Goal: Information Seeking & Learning: Learn about a topic

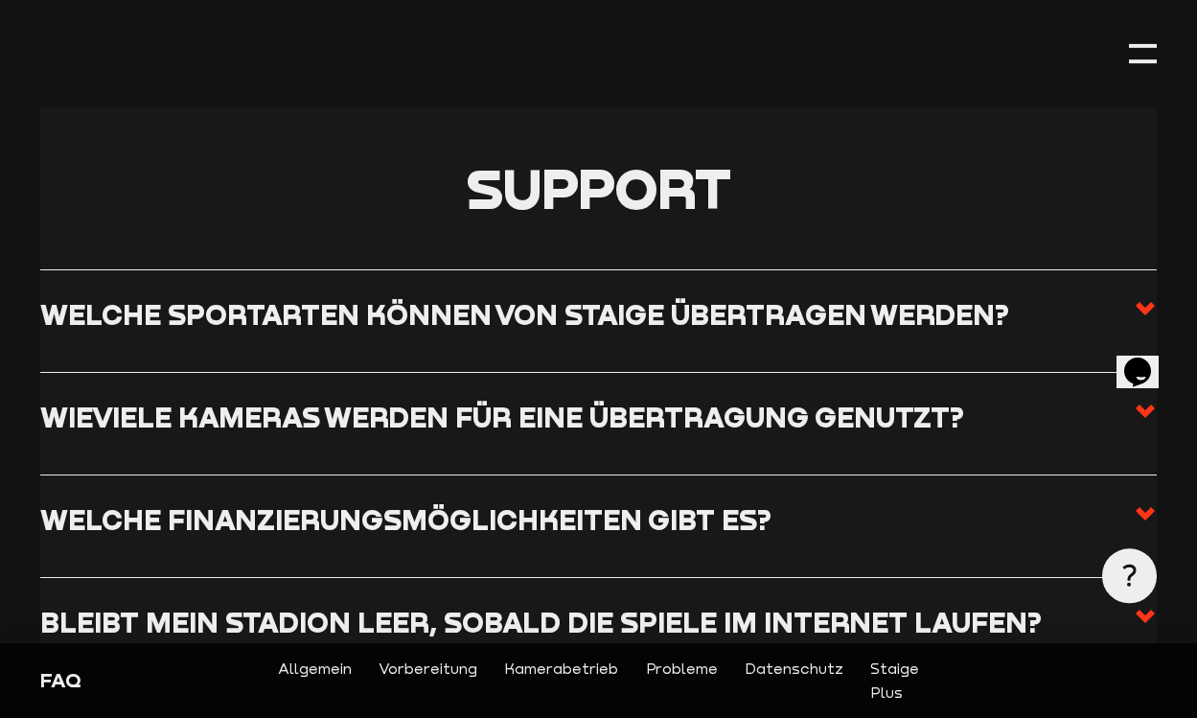
click at [1145, 306] on icon at bounding box center [1145, 308] width 23 height 23
click at [0, 0] on input "Welche Sportarten können von Staige übertragen werden?" at bounding box center [0, 0] width 0 height 0
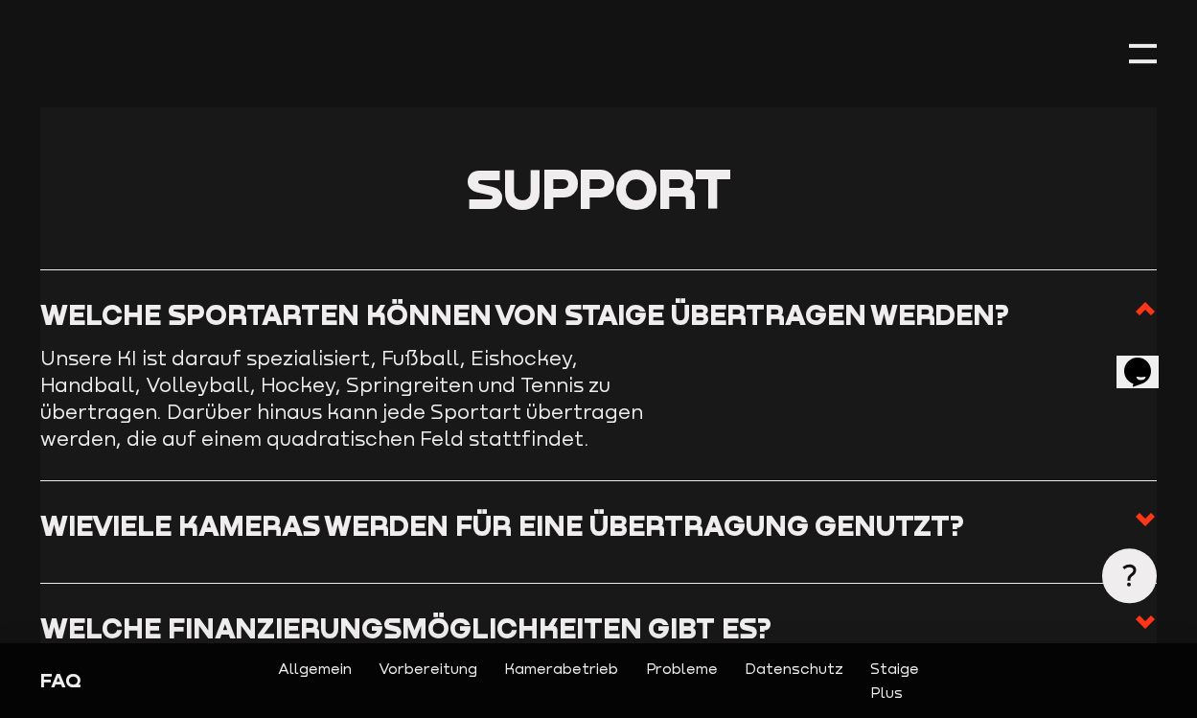
click at [1145, 306] on use at bounding box center [1145, 308] width 19 height 13
click at [0, 0] on input "Welche Sportarten können von Staige übertragen werden?" at bounding box center [0, 0] width 0 height 0
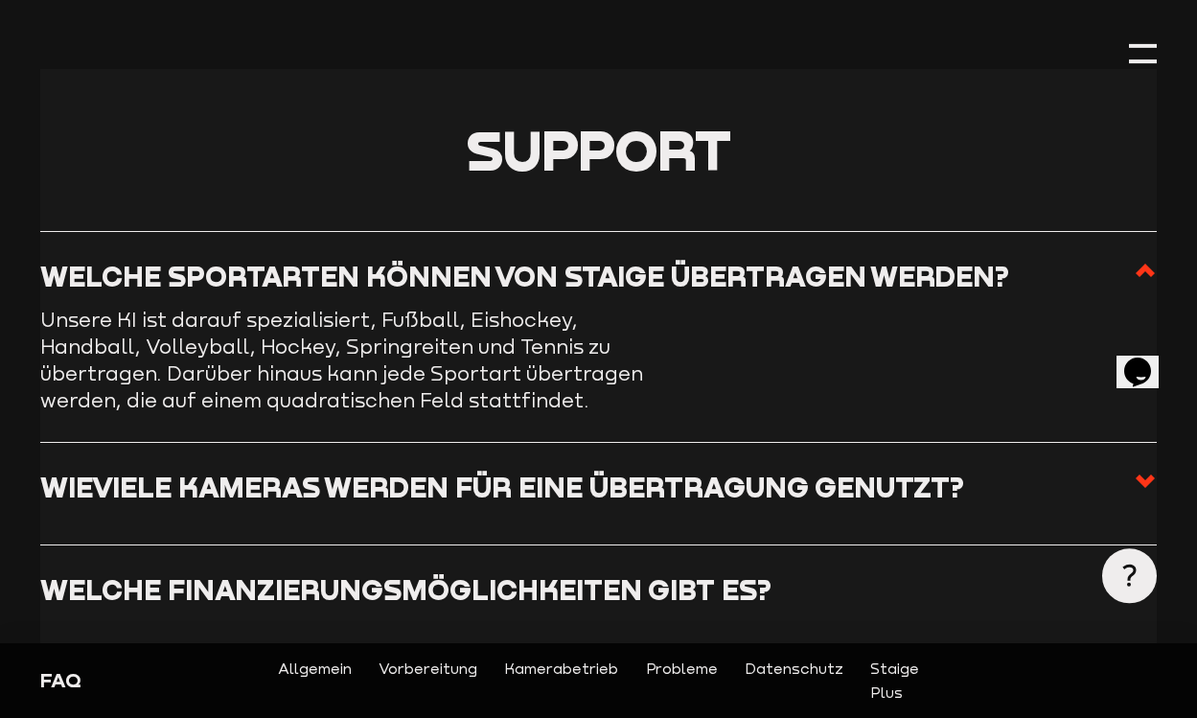
scroll to position [398, 0]
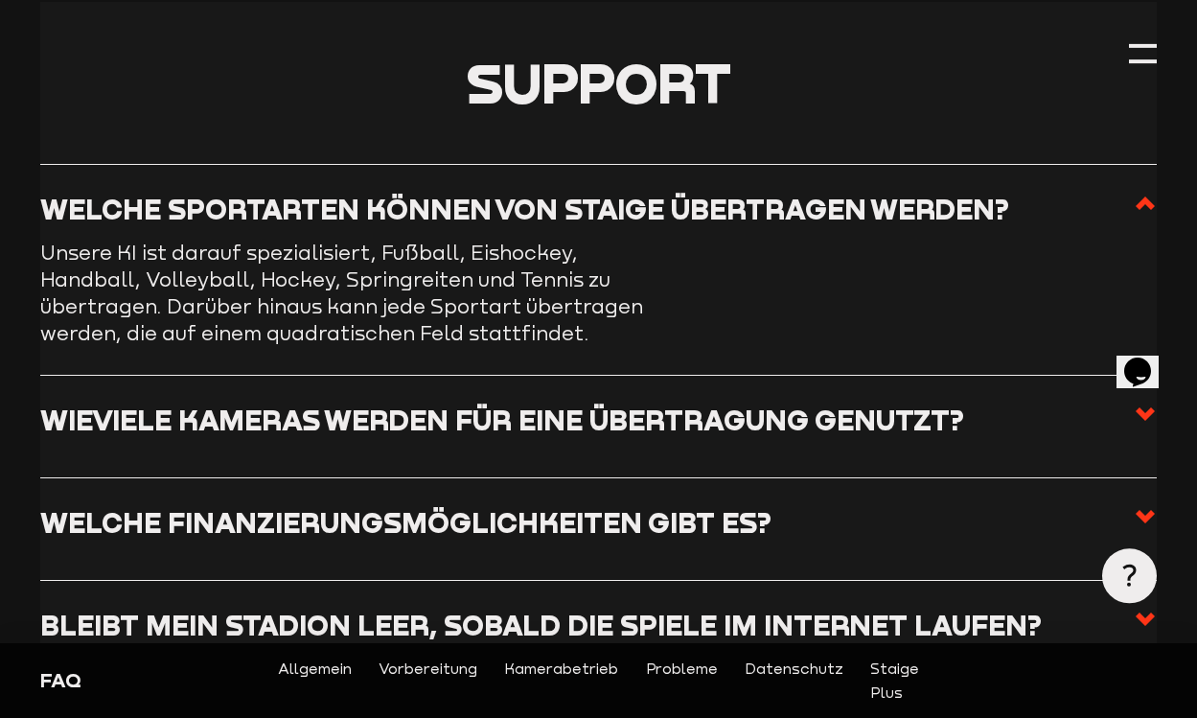
click at [1144, 413] on use at bounding box center [1145, 413] width 19 height 13
click at [0, 0] on input "Wieviele Kameras werden für eine Übertragung genutzt?" at bounding box center [0, 0] width 0 height 0
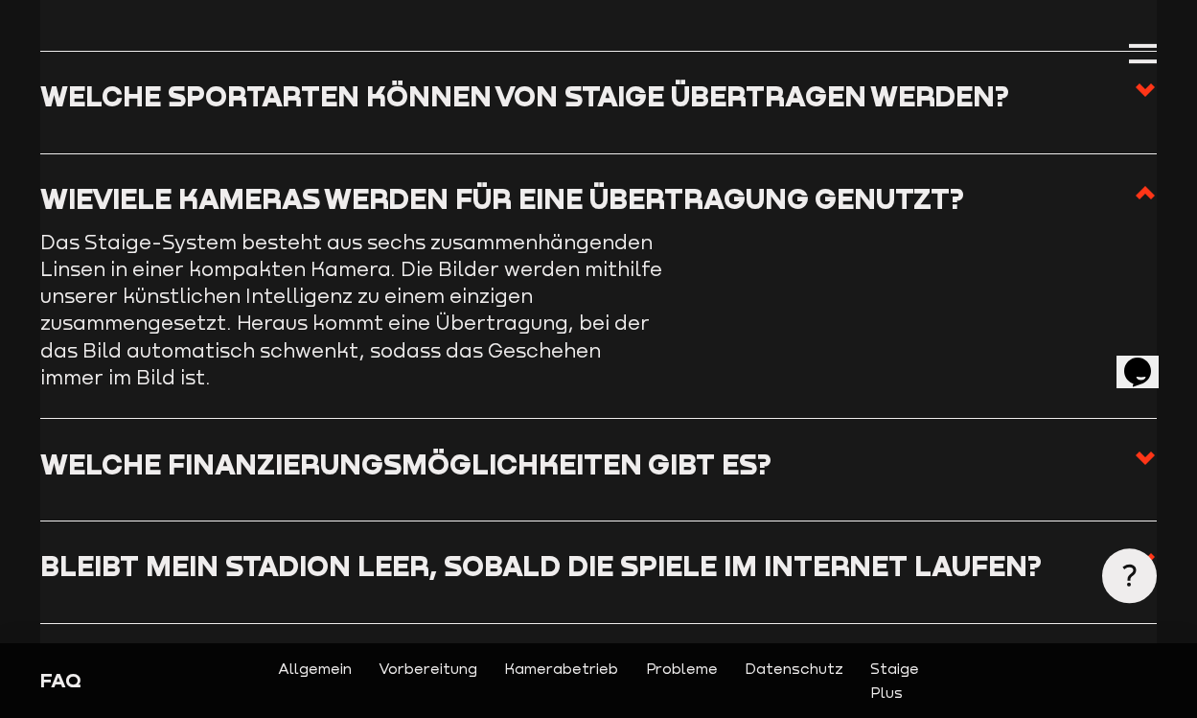
scroll to position [528, 0]
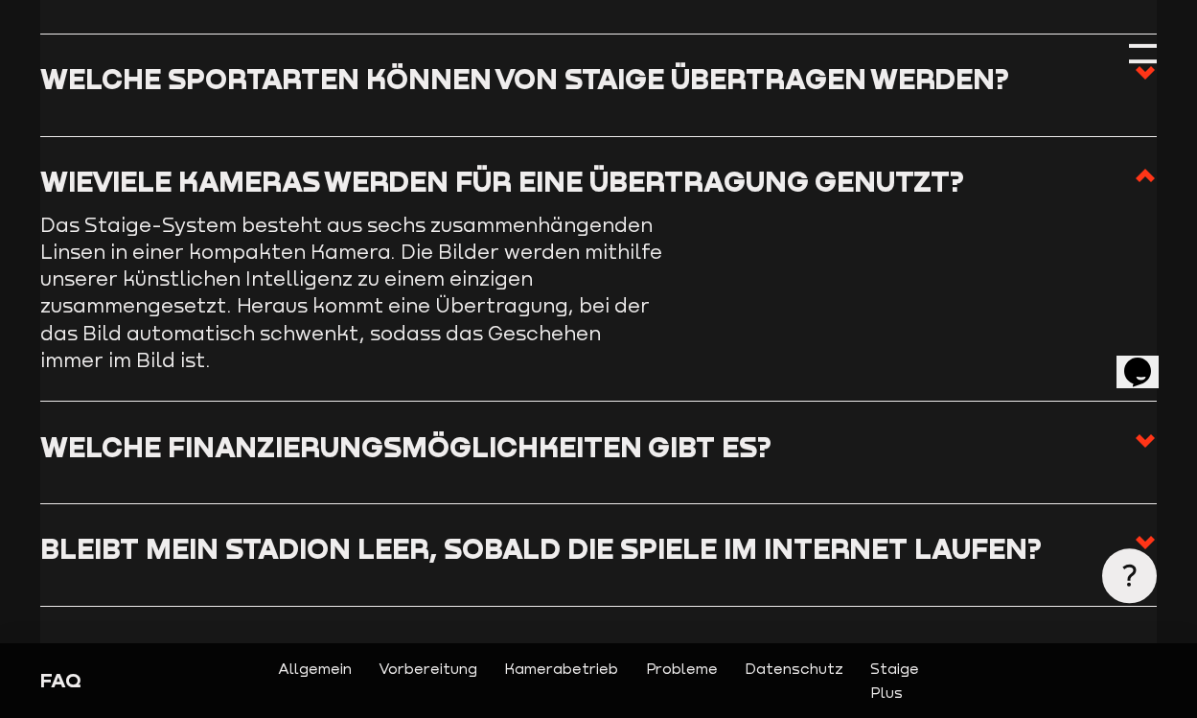
click at [1141, 437] on use at bounding box center [1145, 440] width 19 height 13
click at [0, 0] on input "Welche Finanzierungsmöglichkeiten gibt es?" at bounding box center [0, 0] width 0 height 0
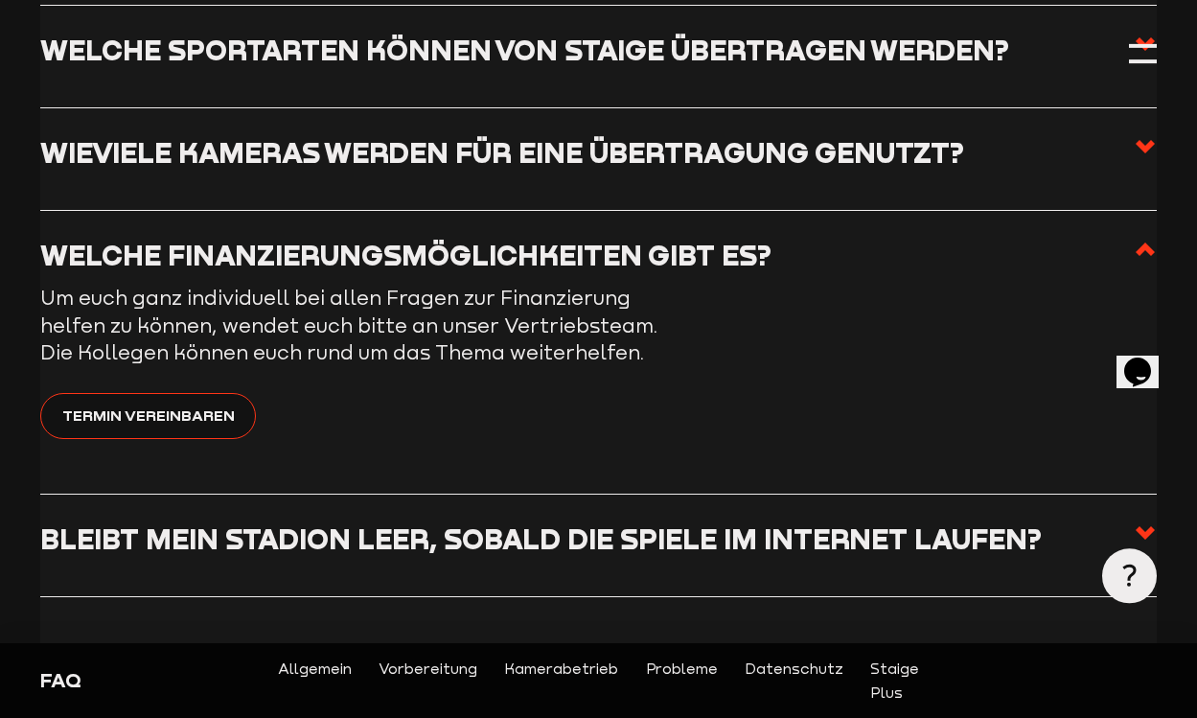
scroll to position [631, 0]
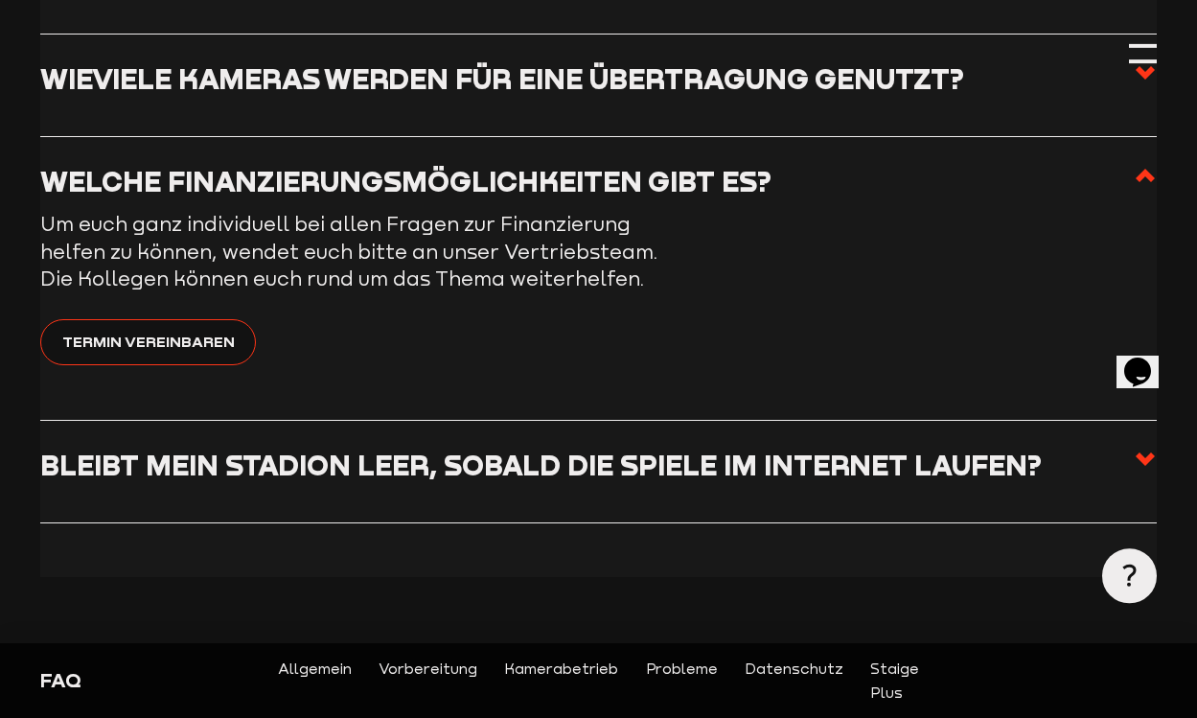
click at [1143, 454] on icon at bounding box center [1145, 459] width 23 height 23
click at [0, 0] on input "Bleibt mein Stadion leer, sobald die Spiele im Internet laufen?" at bounding box center [0, 0] width 0 height 0
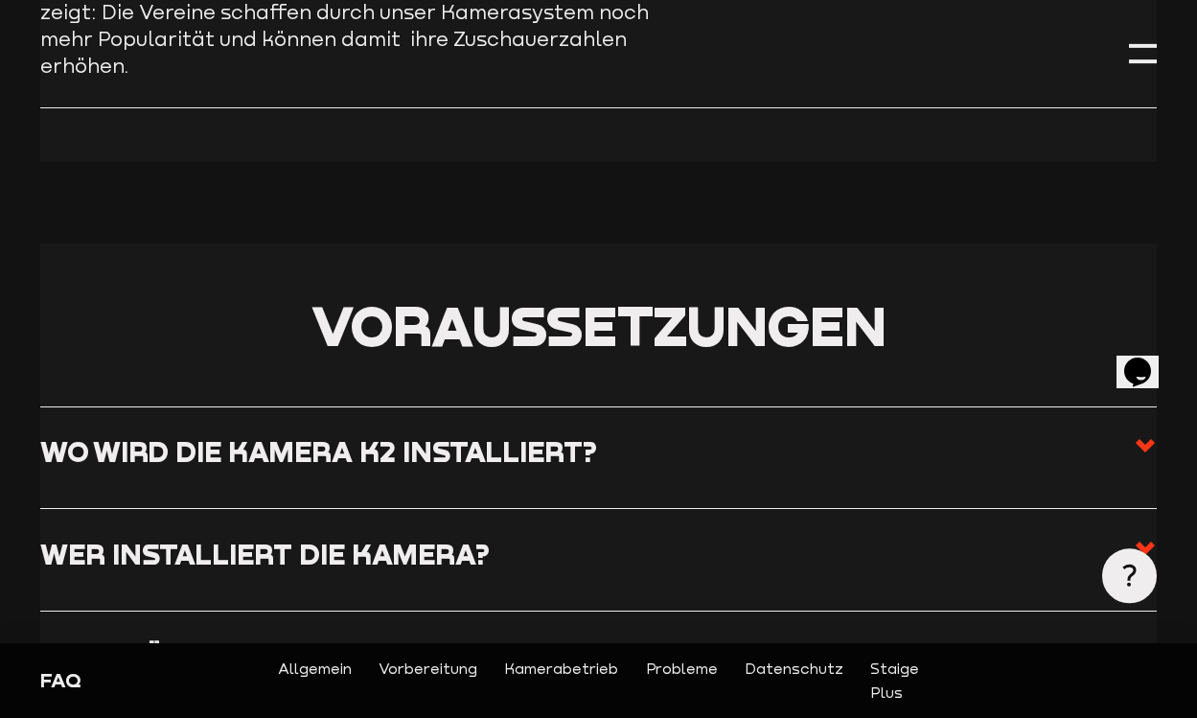
scroll to position [1098, 0]
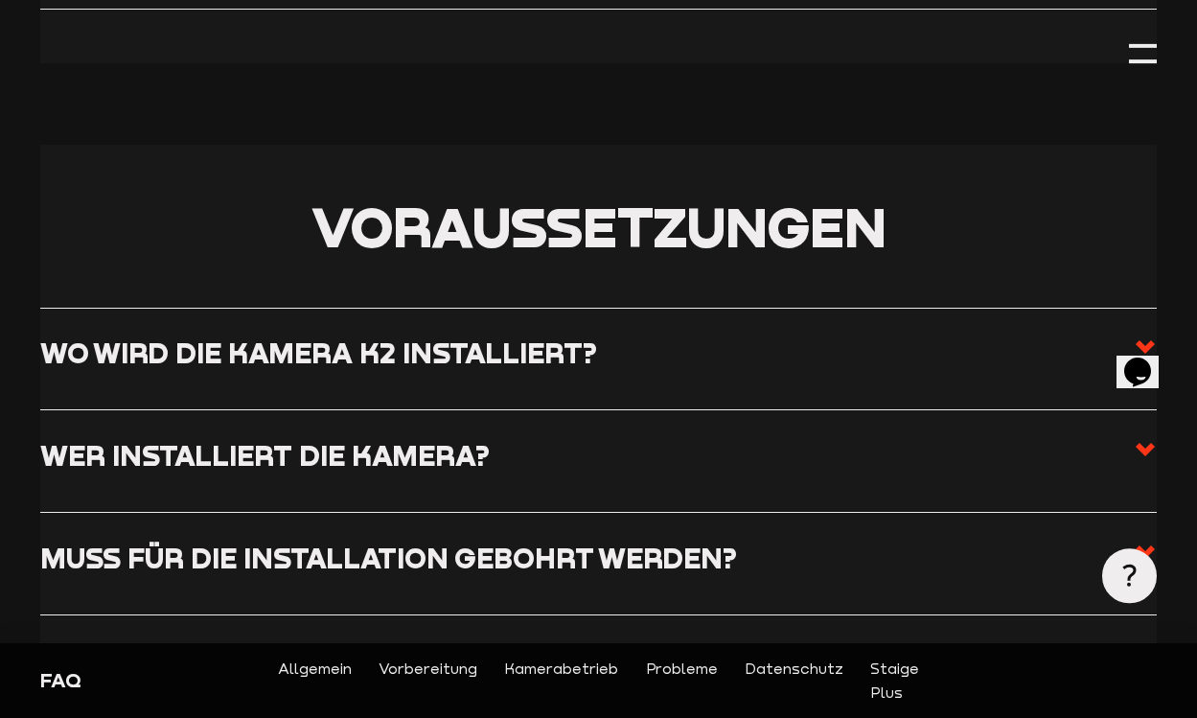
click at [1147, 335] on icon at bounding box center [1145, 346] width 23 height 23
click at [0, 0] on input "Wo wird die Kamera K2 installiert?" at bounding box center [0, 0] width 0 height 0
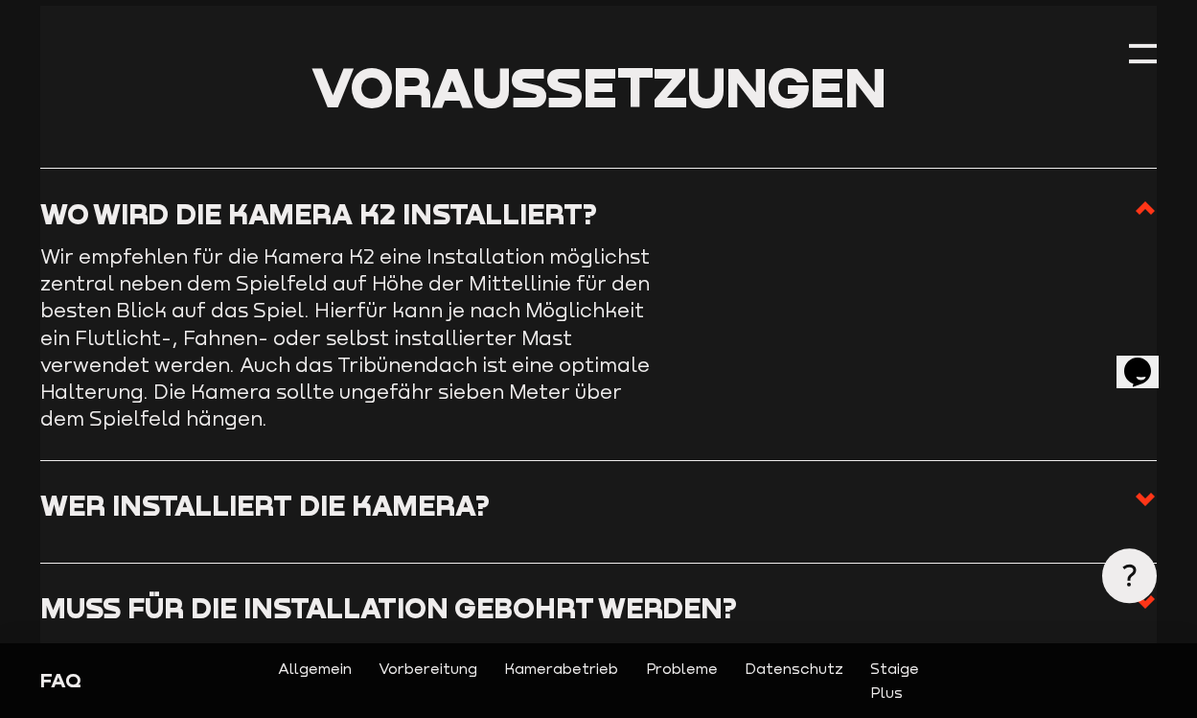
scroll to position [1106, 0]
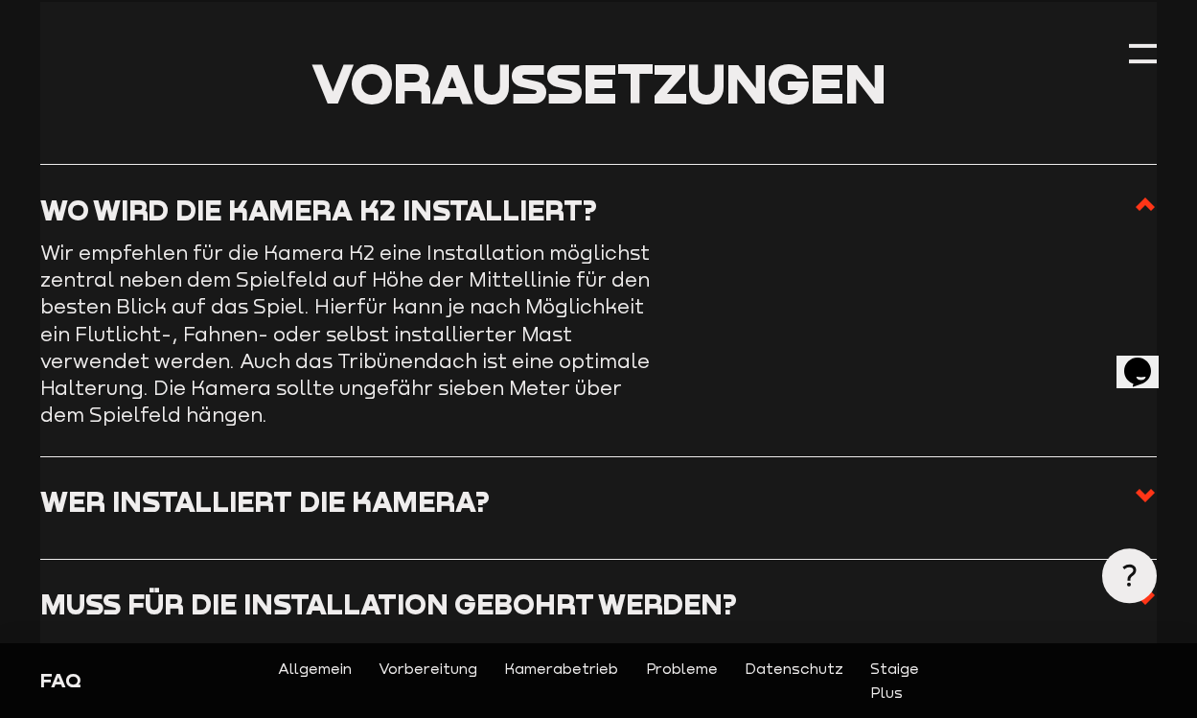
click at [1138, 489] on use at bounding box center [1145, 495] width 19 height 13
click at [0, 0] on input "Wer installiert die Kamera?" at bounding box center [0, 0] width 0 height 0
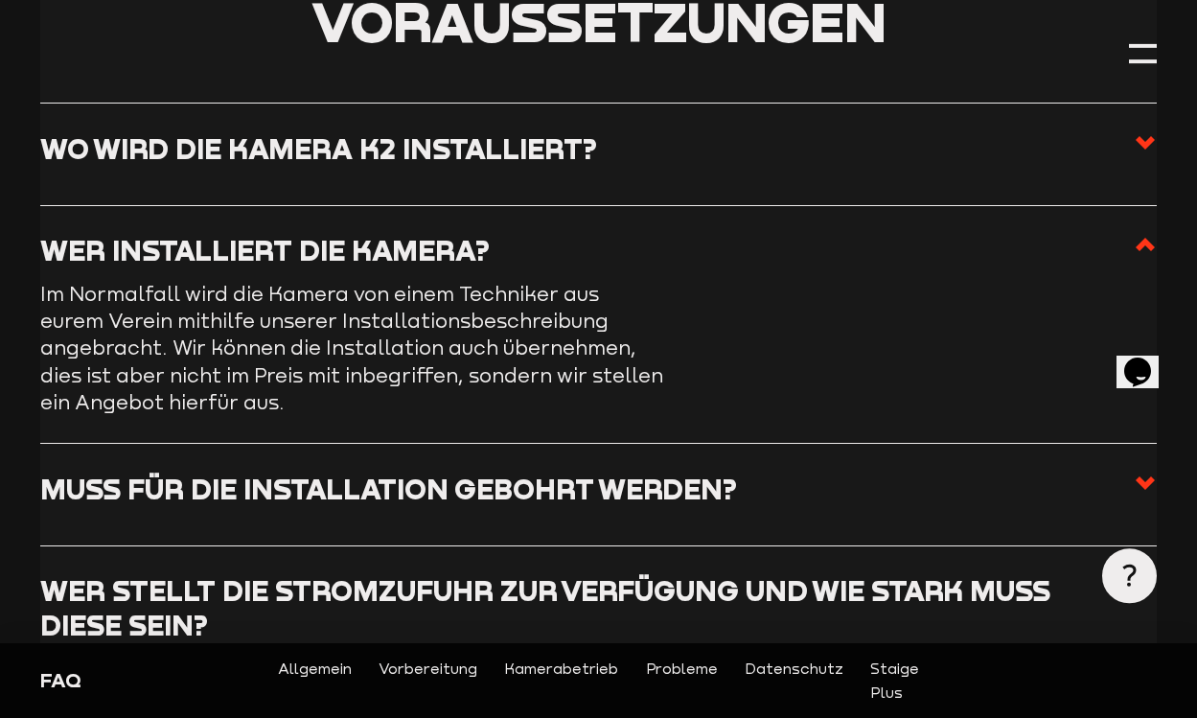
scroll to position [1188, 0]
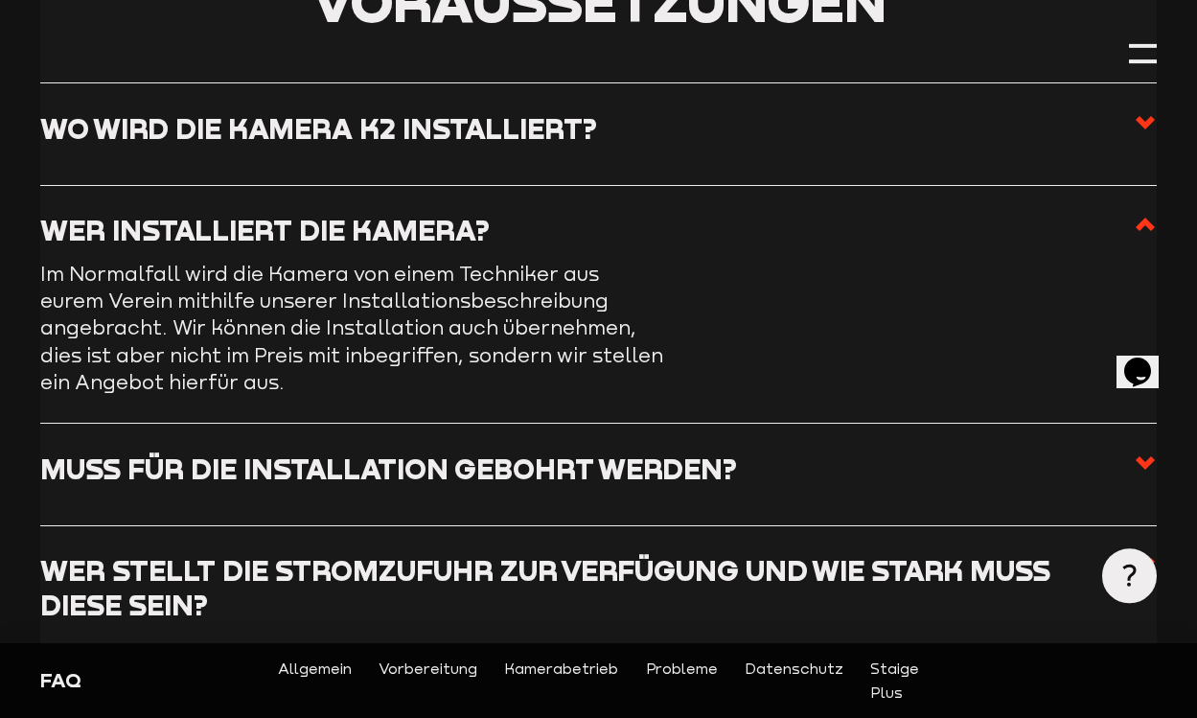
click at [1142, 456] on use at bounding box center [1145, 462] width 19 height 13
click at [0, 0] on input "Muss für die Installation gebohrt werden?" at bounding box center [0, 0] width 0 height 0
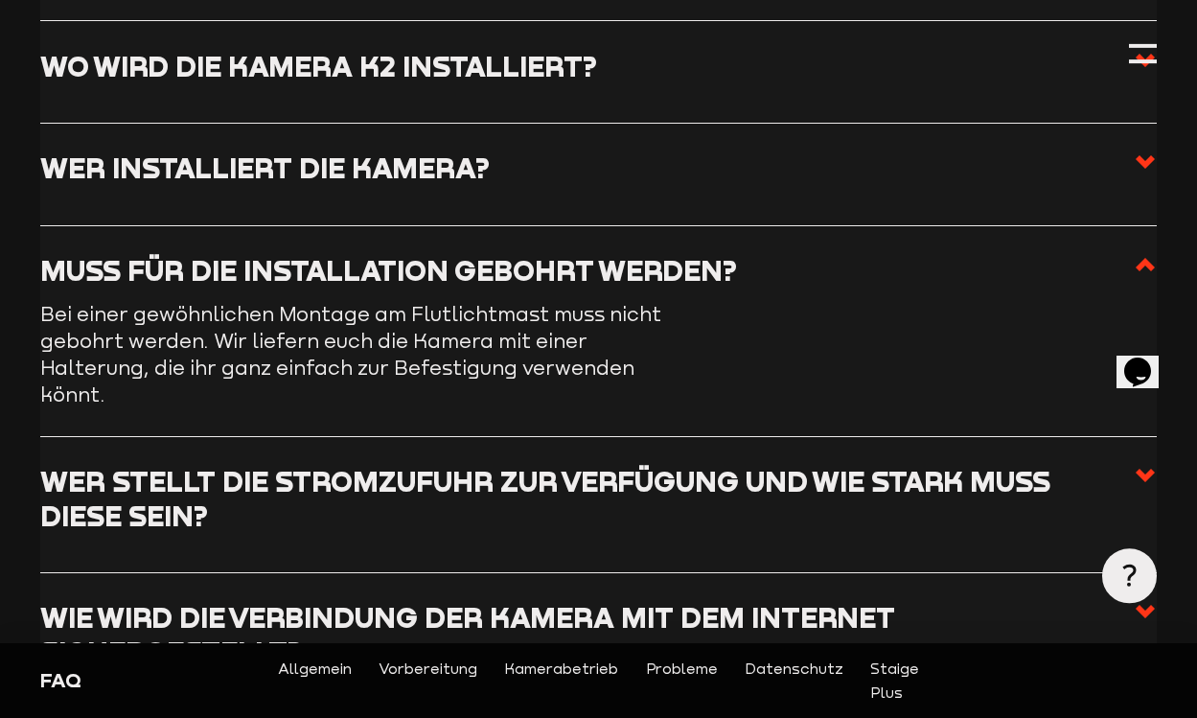
scroll to position [1269, 0]
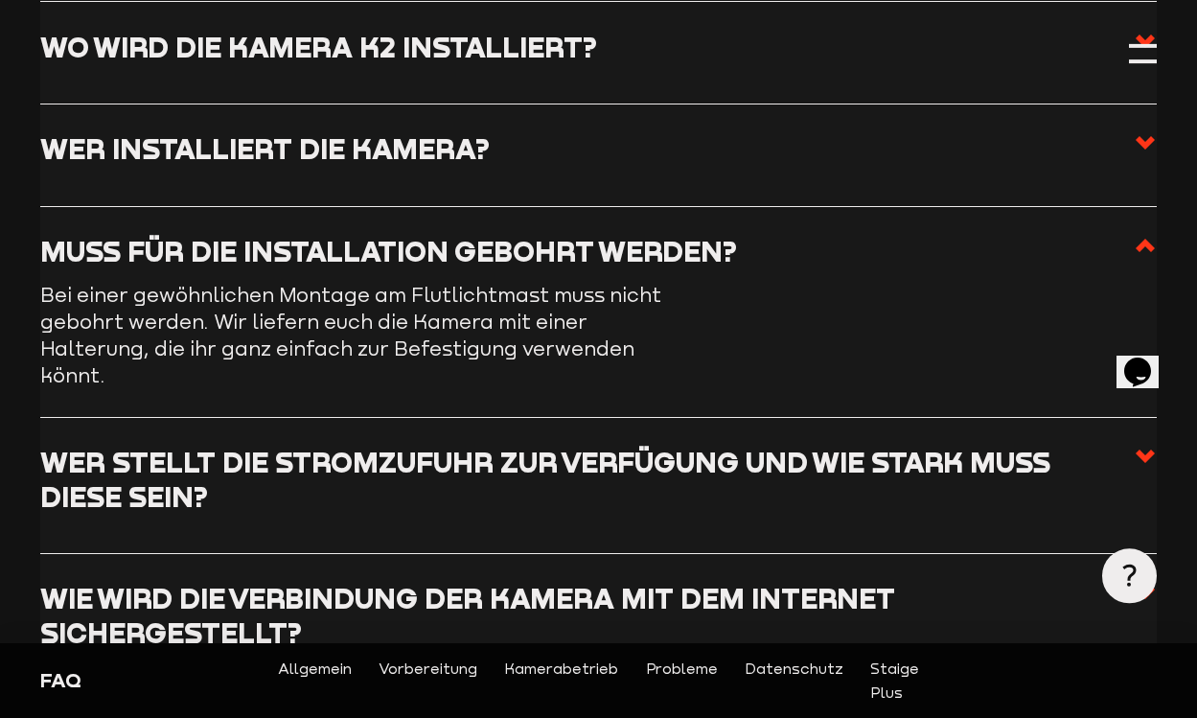
click at [1142, 450] on use at bounding box center [1145, 456] width 19 height 13
click at [0, 0] on input "Wer stellt die Stromzufuhr zur Verfügung und wie stark muss diese sein?" at bounding box center [0, 0] width 0 height 0
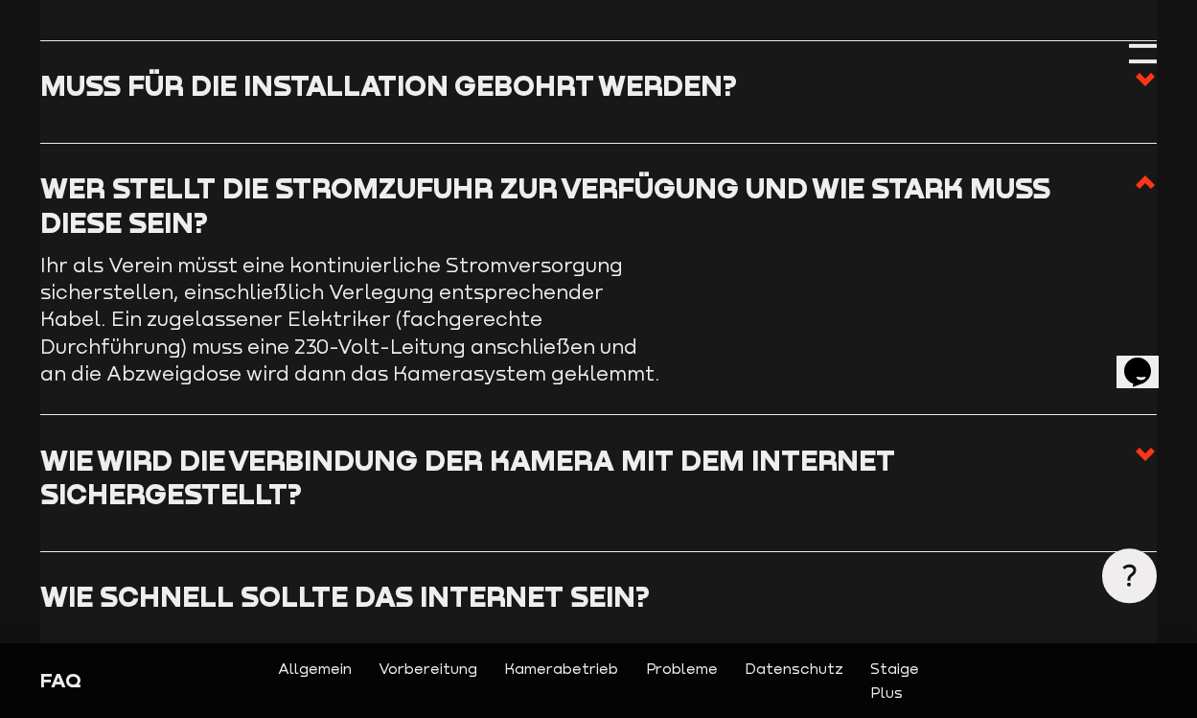
scroll to position [1439, 0]
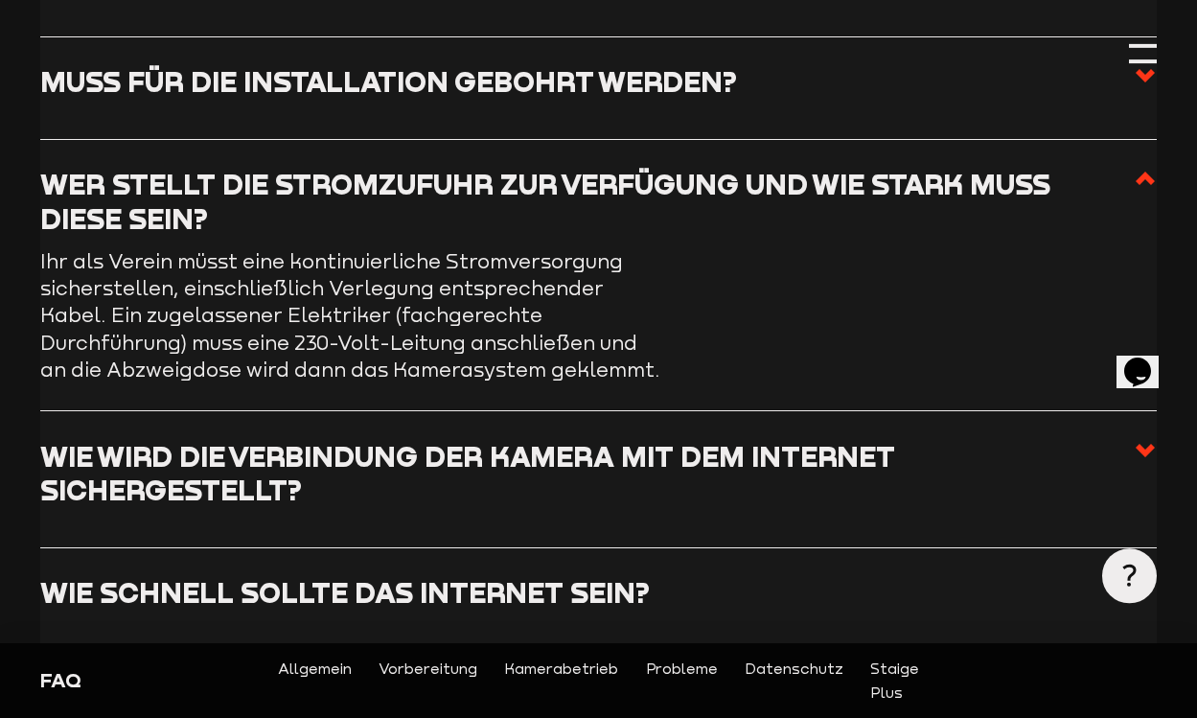
click at [1140, 444] on use at bounding box center [1145, 450] width 19 height 13
click at [0, 0] on input "Wie wird die Verbindung der Kamera mit dem Internet sichergestellt?" at bounding box center [0, 0] width 0 height 0
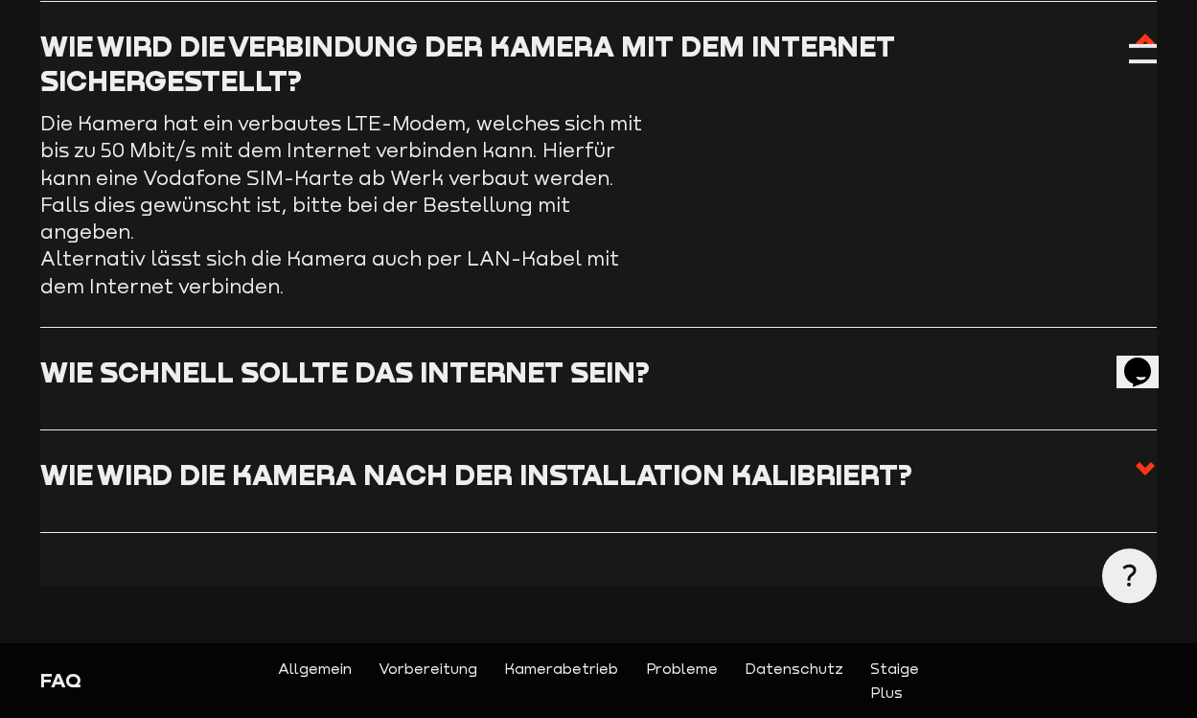
scroll to position [1742, 0]
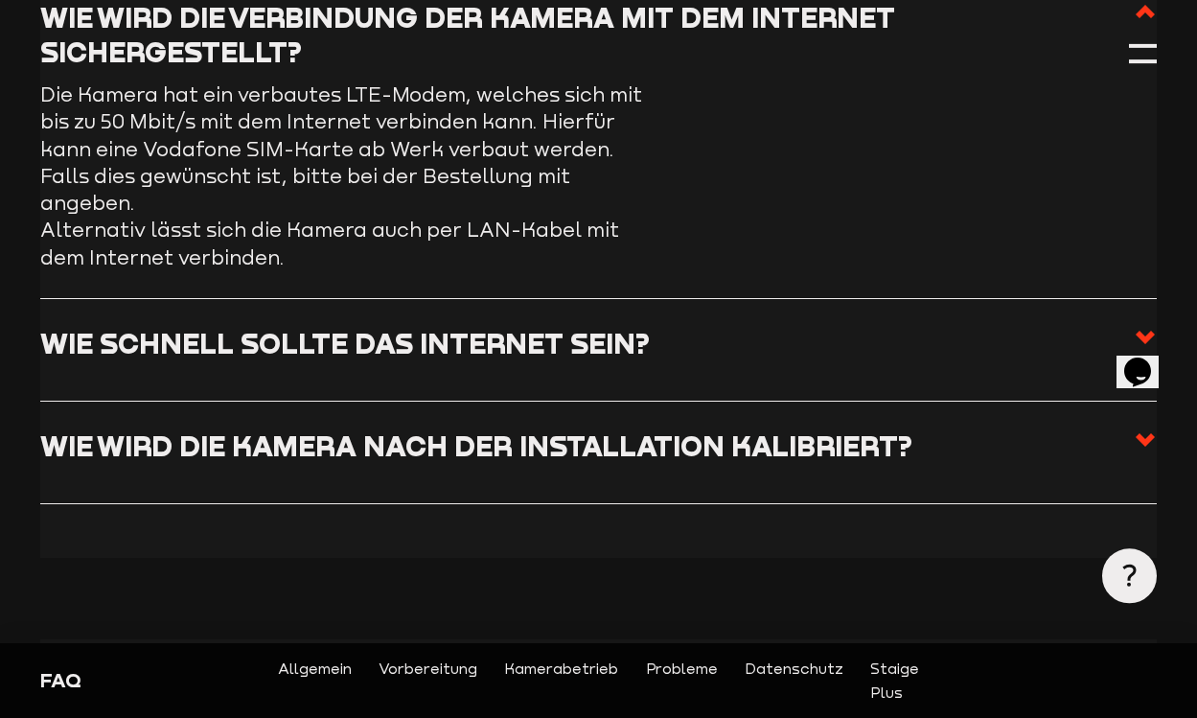
click at [1141, 326] on icon at bounding box center [1145, 337] width 23 height 23
click at [0, 0] on input "Wie schnell sollte das Internet sein?" at bounding box center [0, 0] width 0 height 0
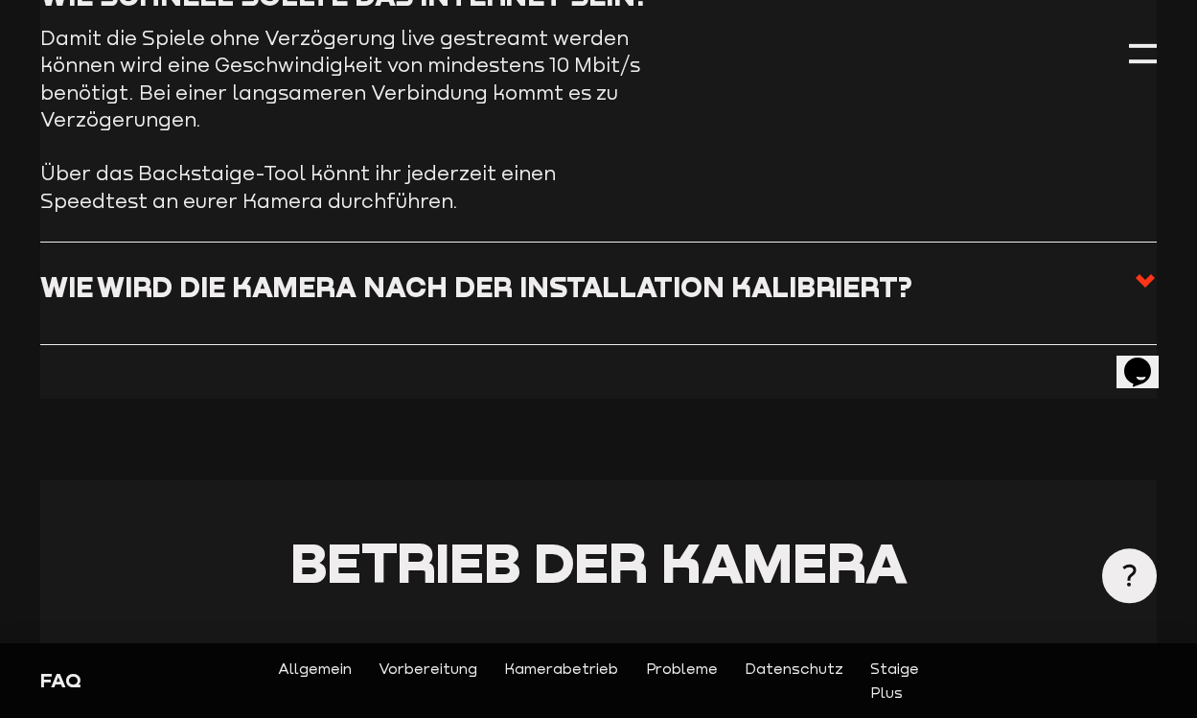
scroll to position [1905, 0]
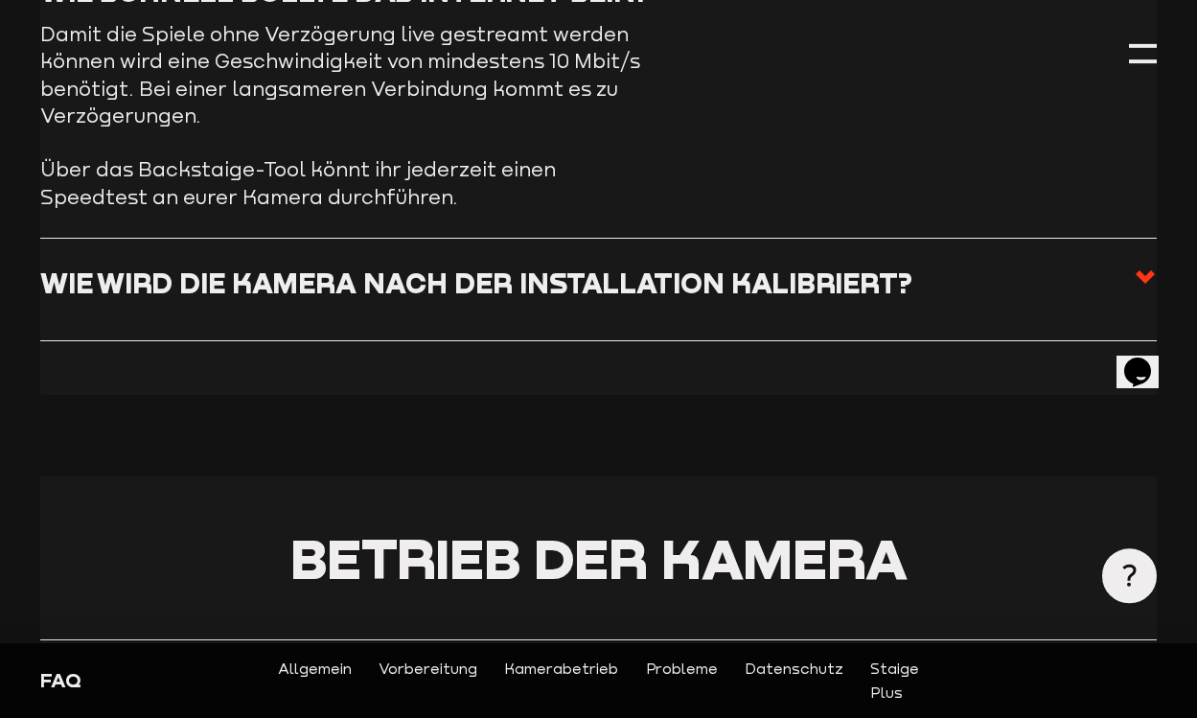
click at [1144, 270] on use at bounding box center [1145, 276] width 19 height 13
click at [0, 0] on input "Wie wird die Kamera nach der Installation kalibriert?" at bounding box center [0, 0] width 0 height 0
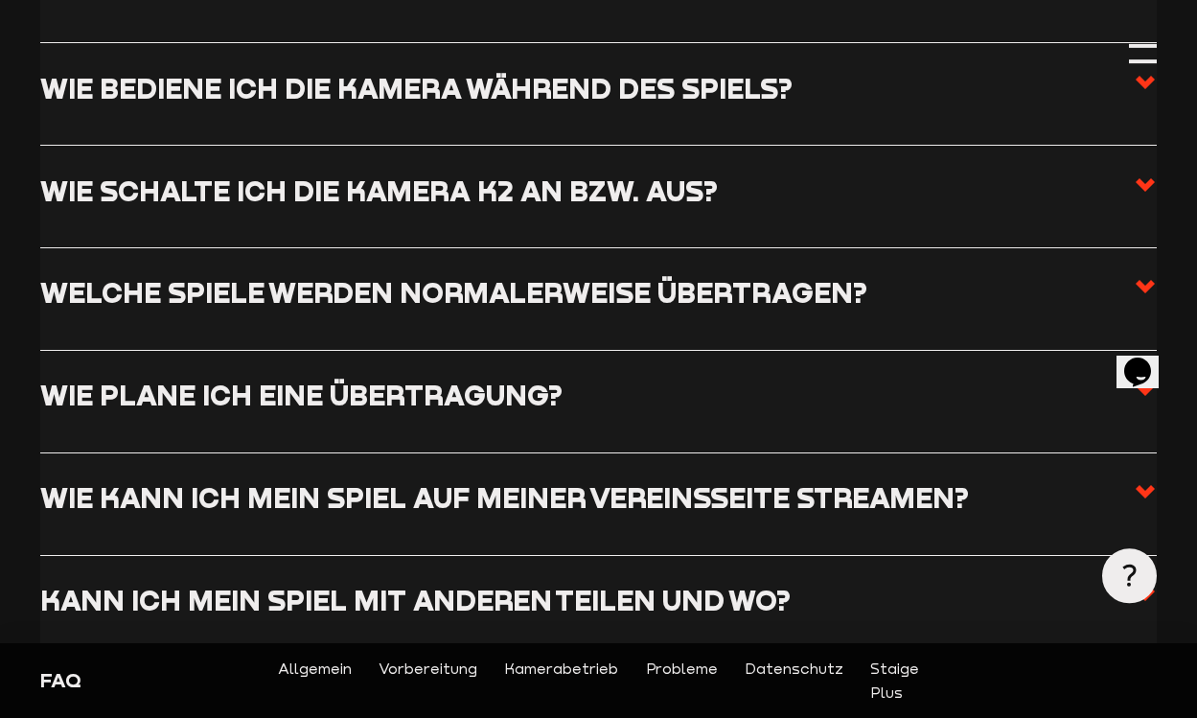
scroll to position [2508, 0]
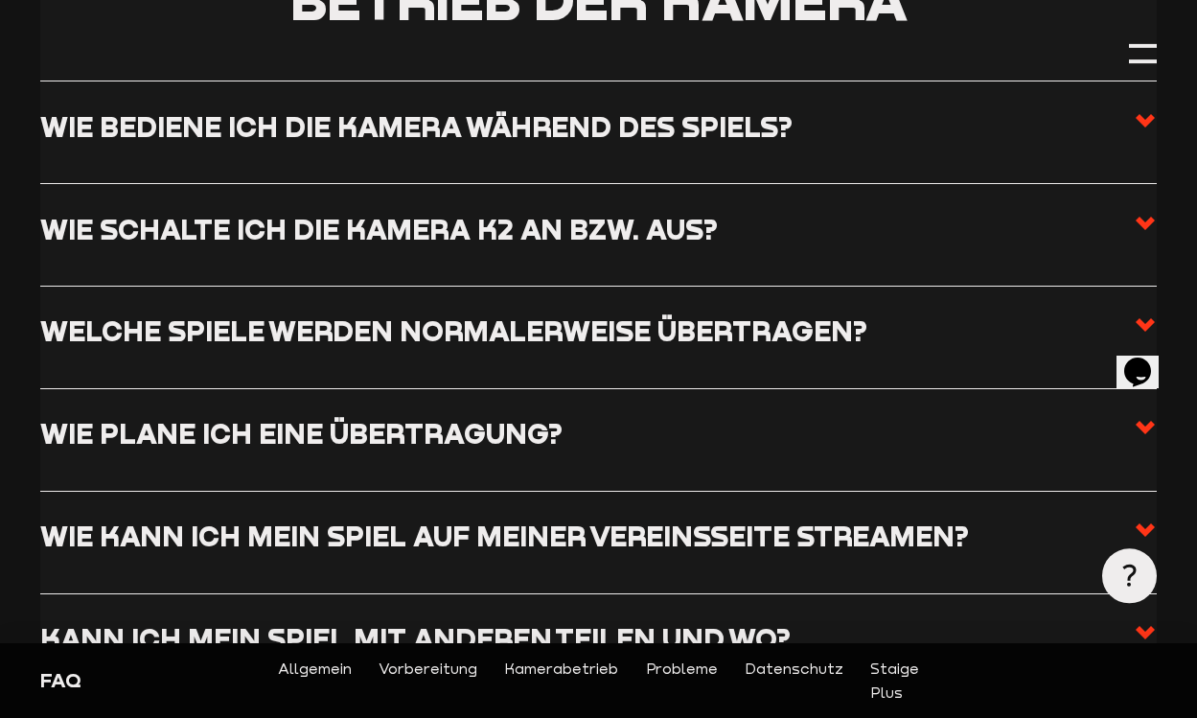
click at [1144, 114] on use at bounding box center [1145, 120] width 19 height 13
click at [0, 0] on input "Wie bediene ich die Kamera während des Spiels?" at bounding box center [0, 0] width 0 height 0
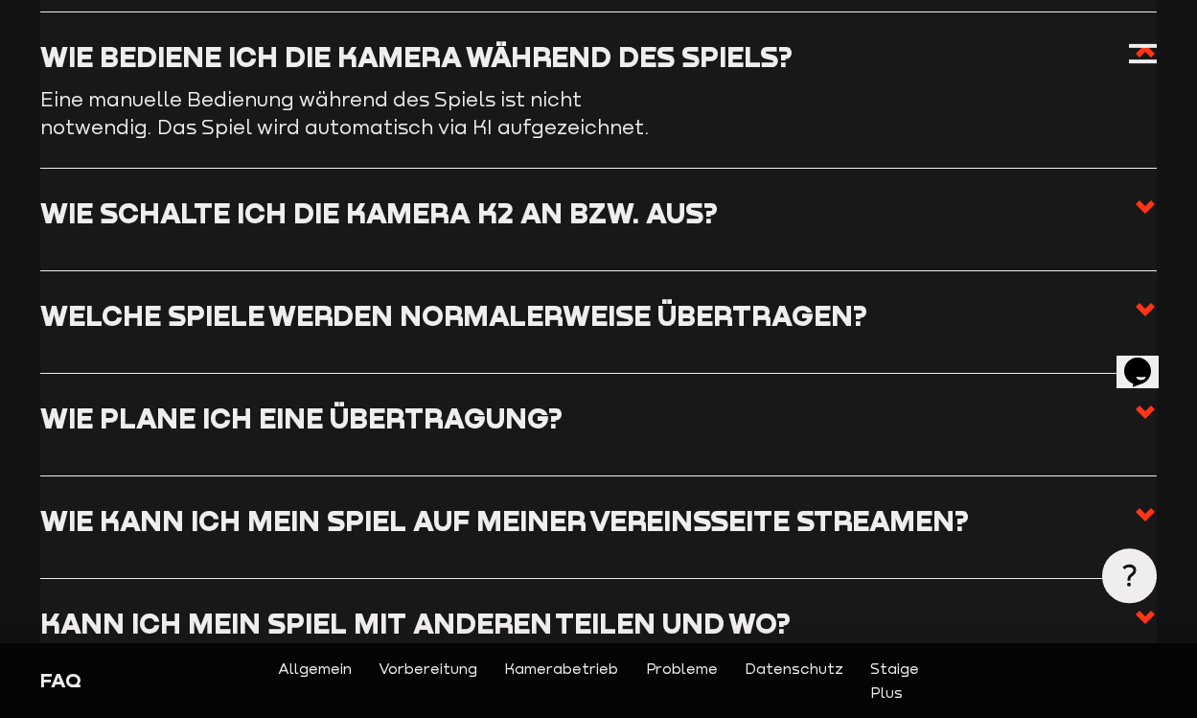
scroll to position [2339, 0]
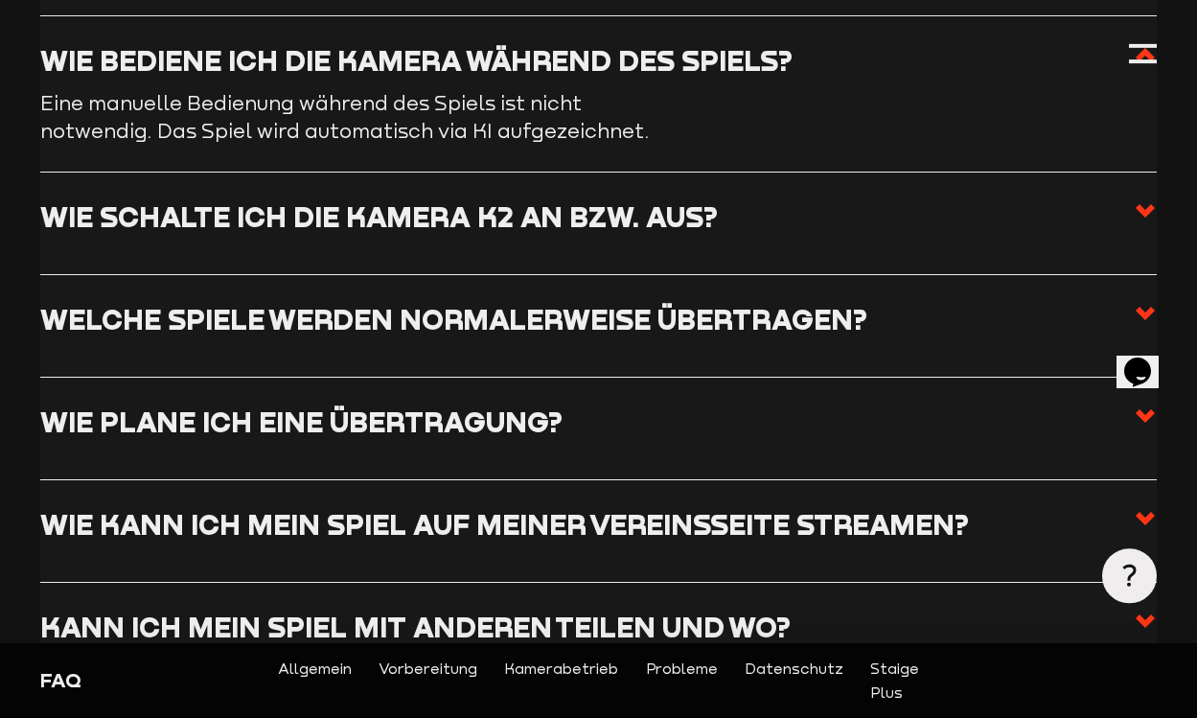
click at [1140, 206] on use at bounding box center [1145, 210] width 19 height 13
click at [0, 0] on input "Wie schalte ich die Kamera K2 an bzw. aus?" at bounding box center [0, 0] width 0 height 0
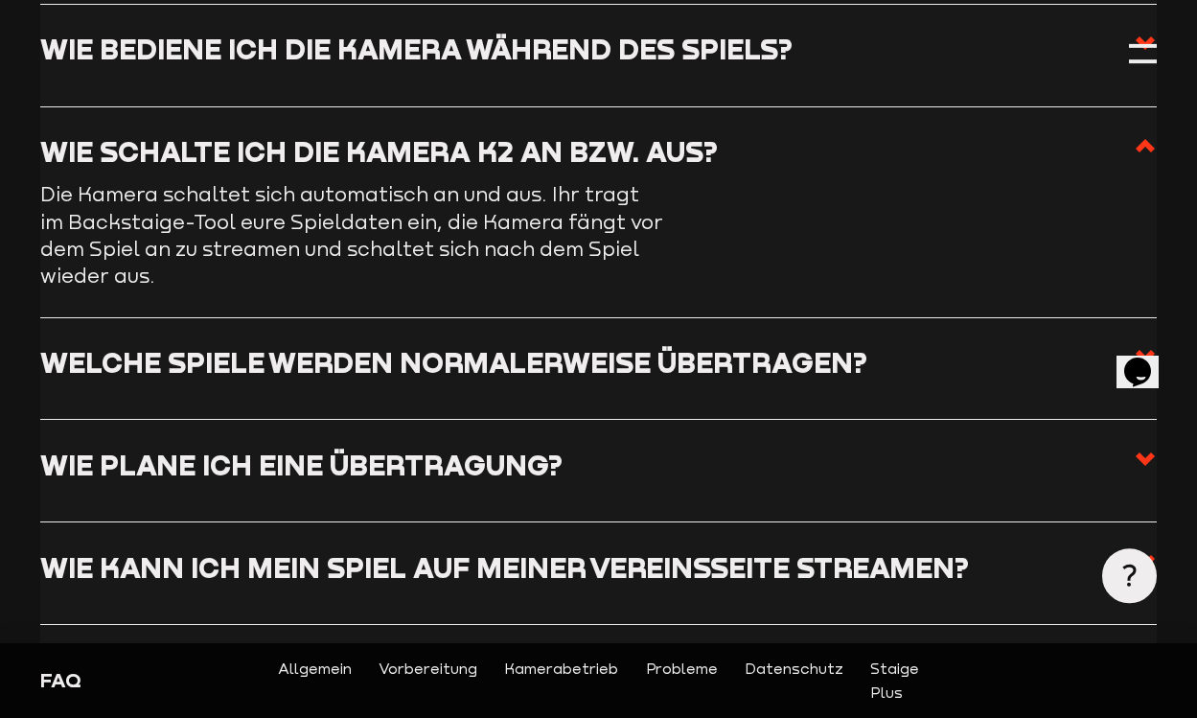
scroll to position [2496, 0]
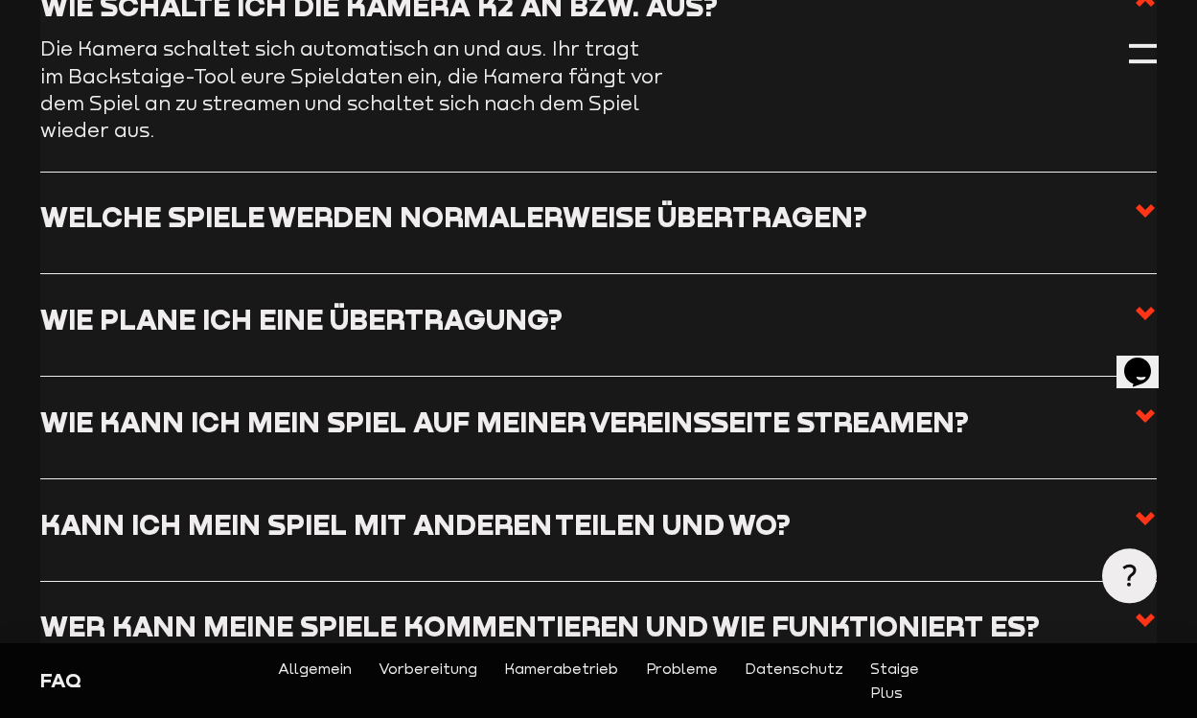
click at [1143, 204] on use at bounding box center [1145, 210] width 19 height 13
click at [0, 0] on input "Welche Spiele werden normalerweise übertragen?" at bounding box center [0, 0] width 0 height 0
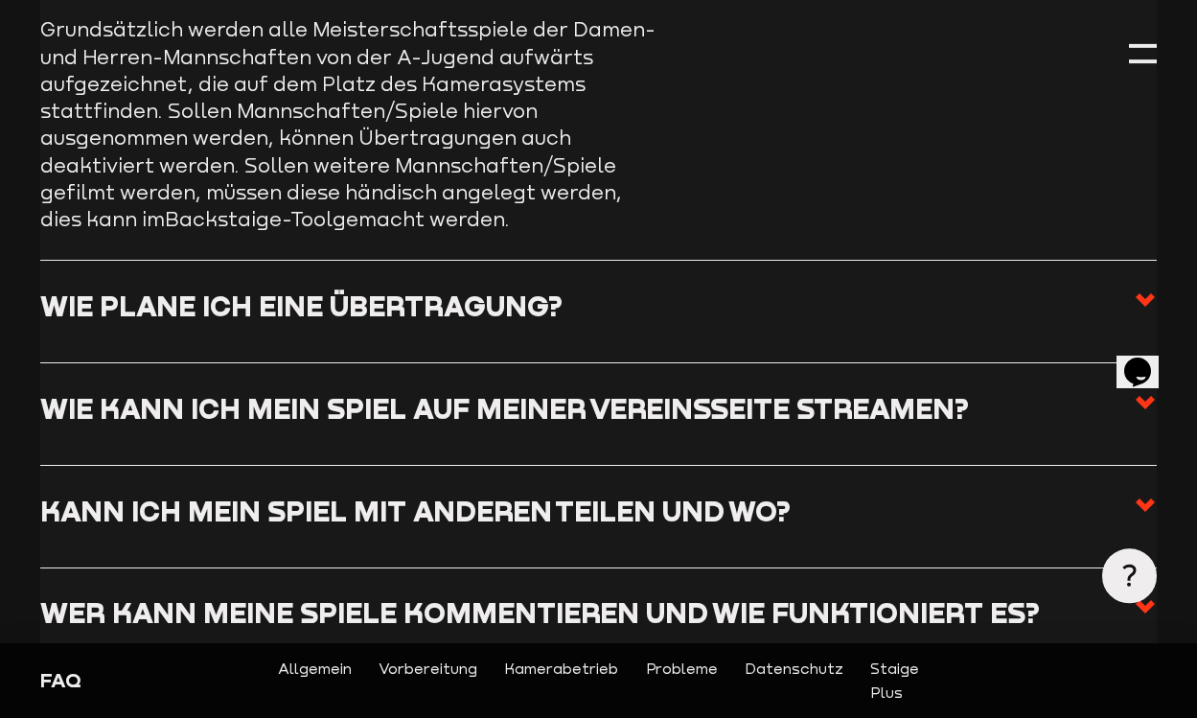
scroll to position [2756, 0]
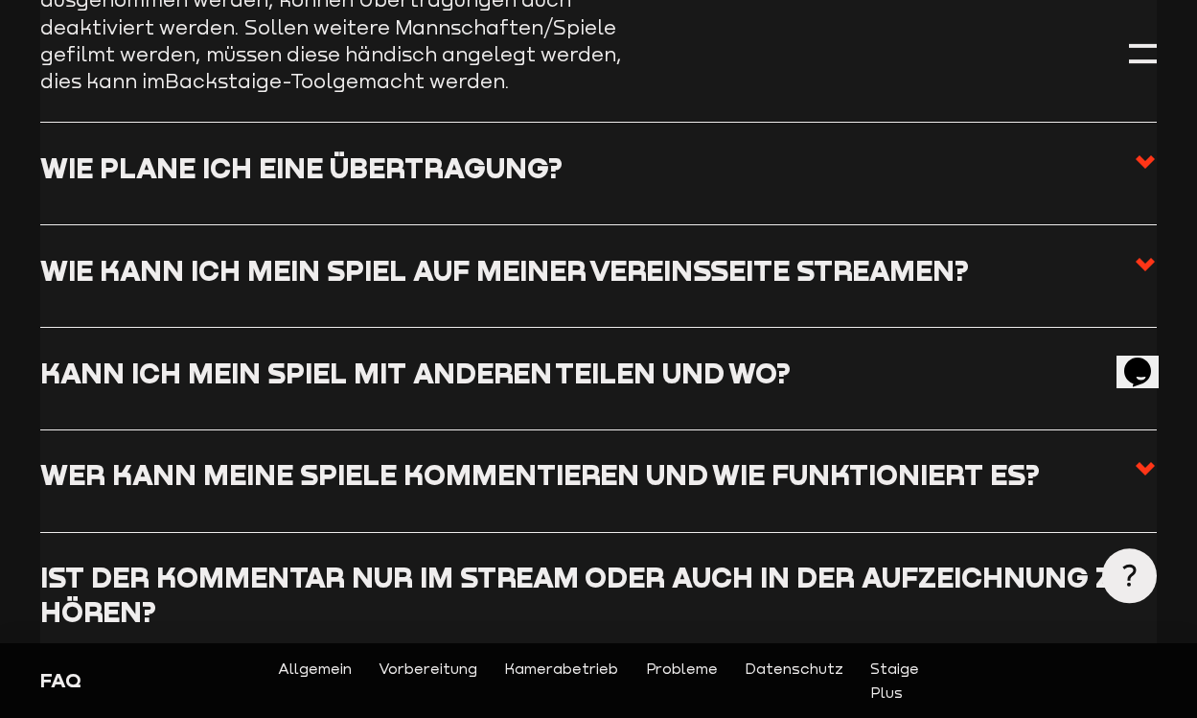
click at [1145, 155] on use at bounding box center [1145, 161] width 19 height 13
click at [0, 0] on input "Wie plane ich eine Übertragung?" at bounding box center [0, 0] width 0 height 0
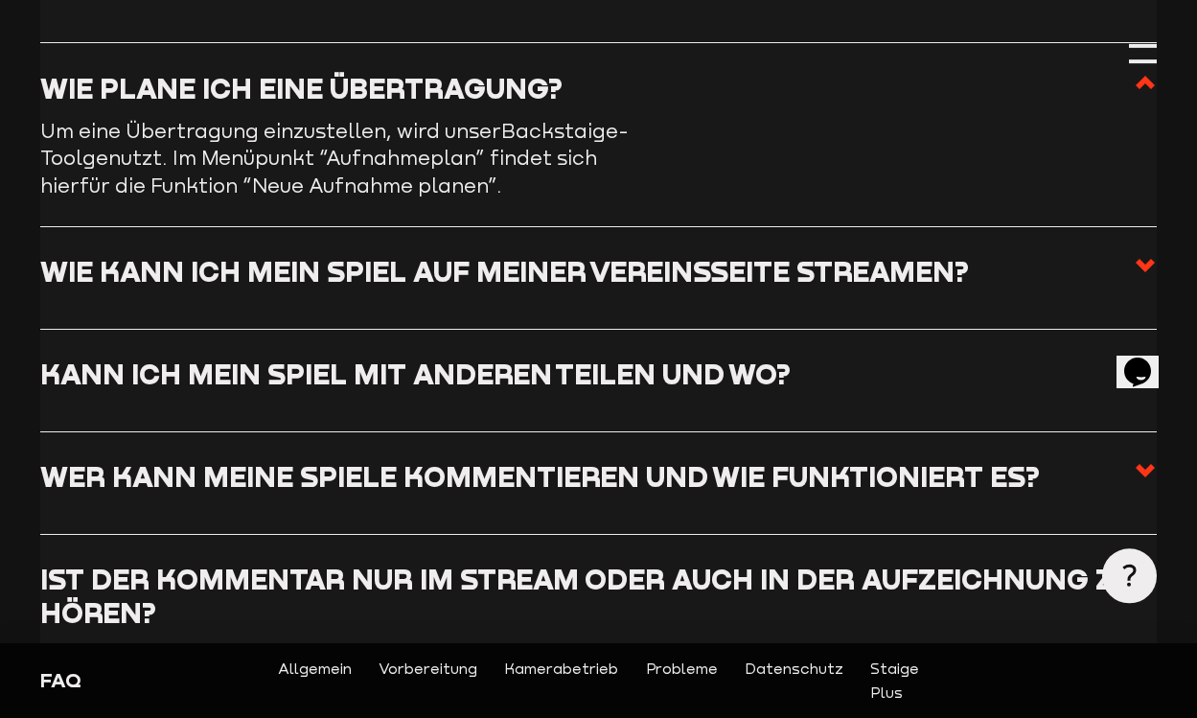
scroll to position [2622, 0]
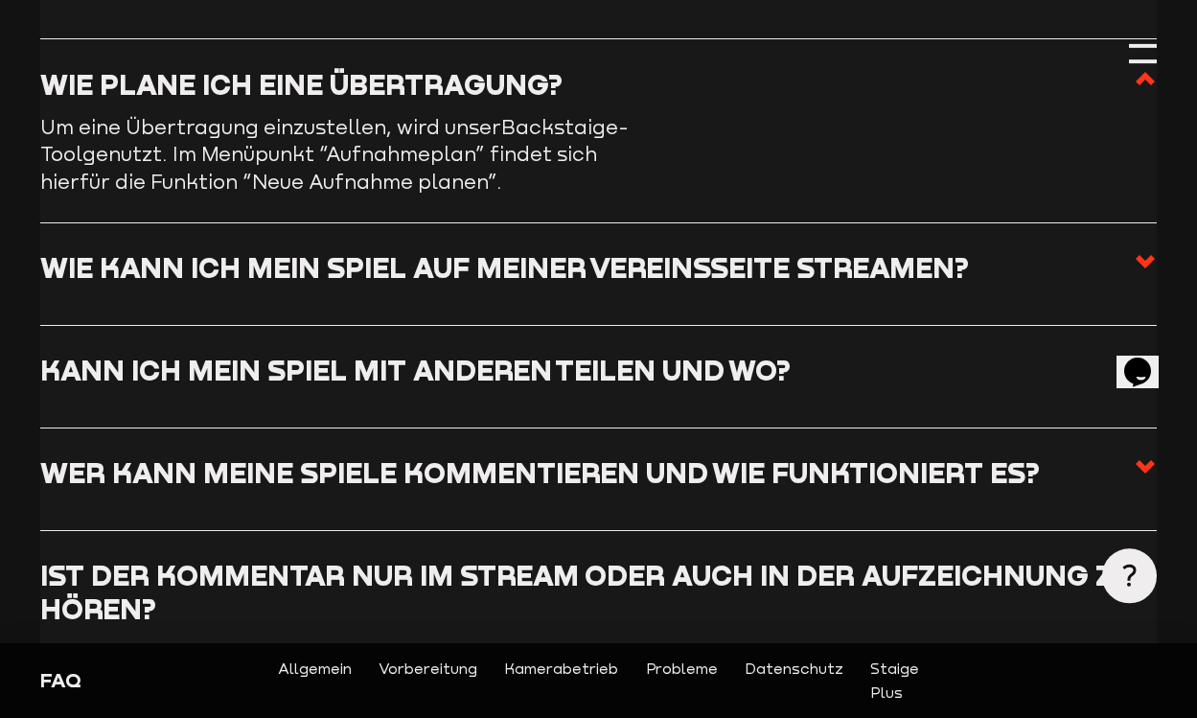
click at [1148, 257] on use at bounding box center [1145, 261] width 19 height 13
click at [0, 0] on input "Wie kann ich mein Spiel auf meiner Vereinsseite streamen?" at bounding box center [0, 0] width 0 height 0
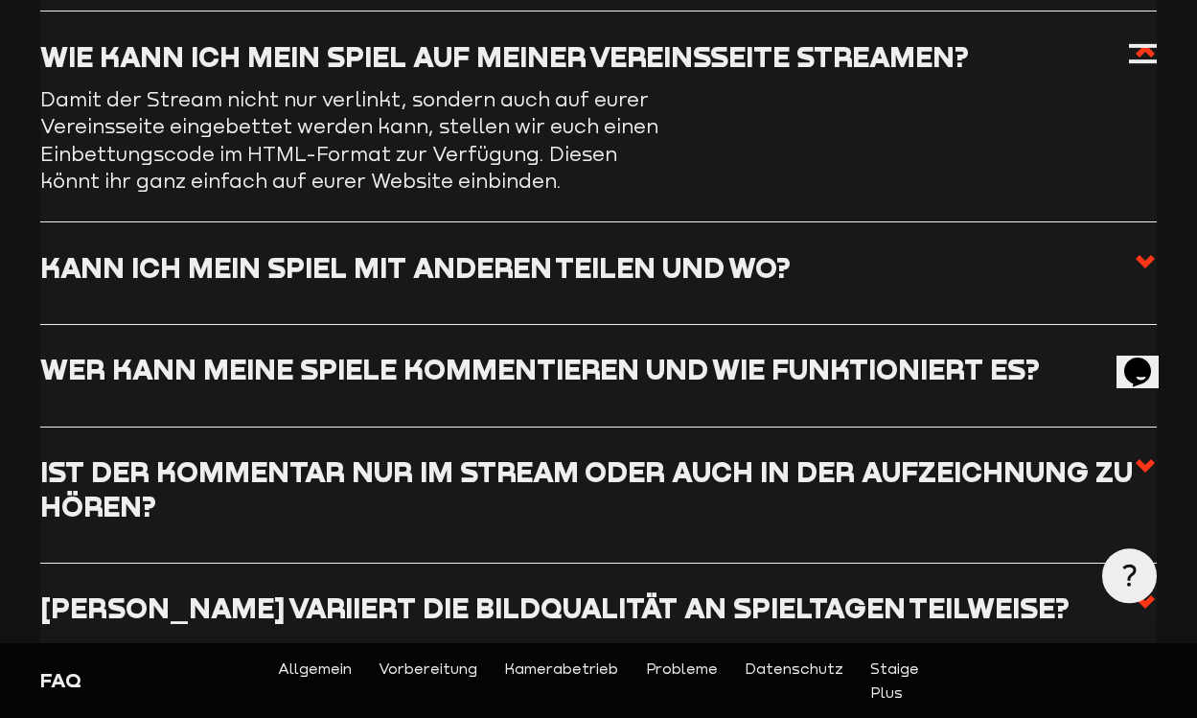
scroll to position [2827, 0]
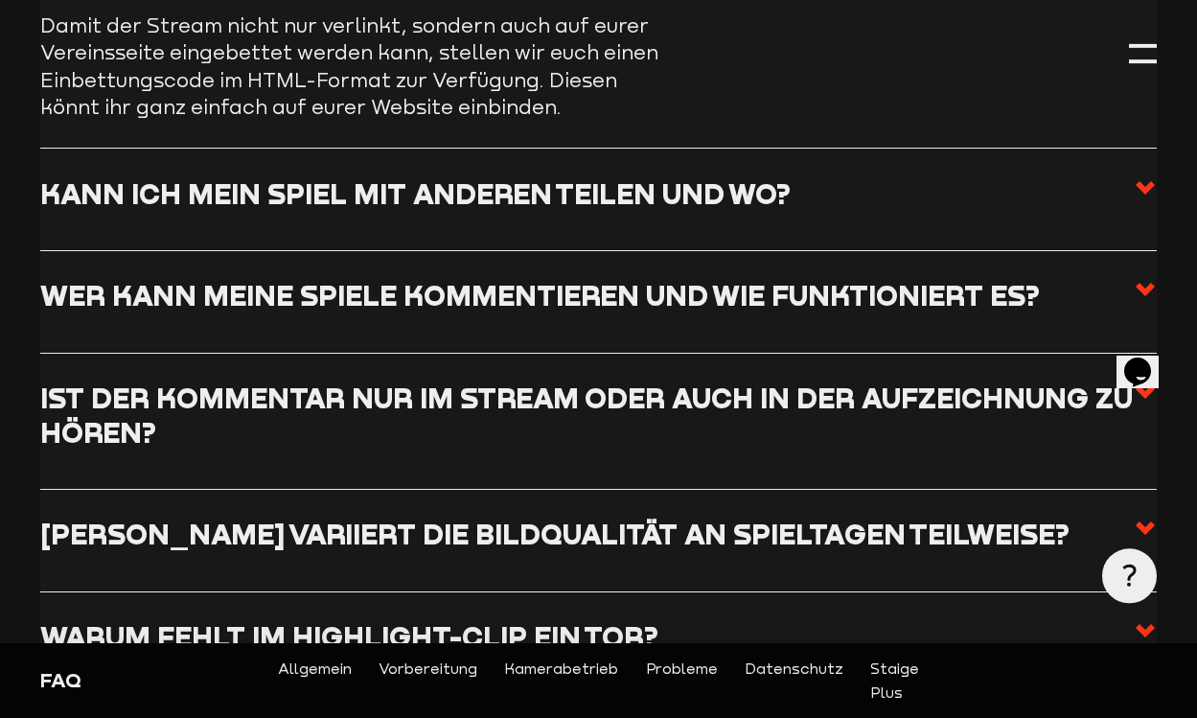
click at [1142, 185] on use at bounding box center [1145, 187] width 19 height 13
click at [0, 0] on input "Kann ich mein Spiel mit anderen teilen und wo?" at bounding box center [0, 0] width 0 height 0
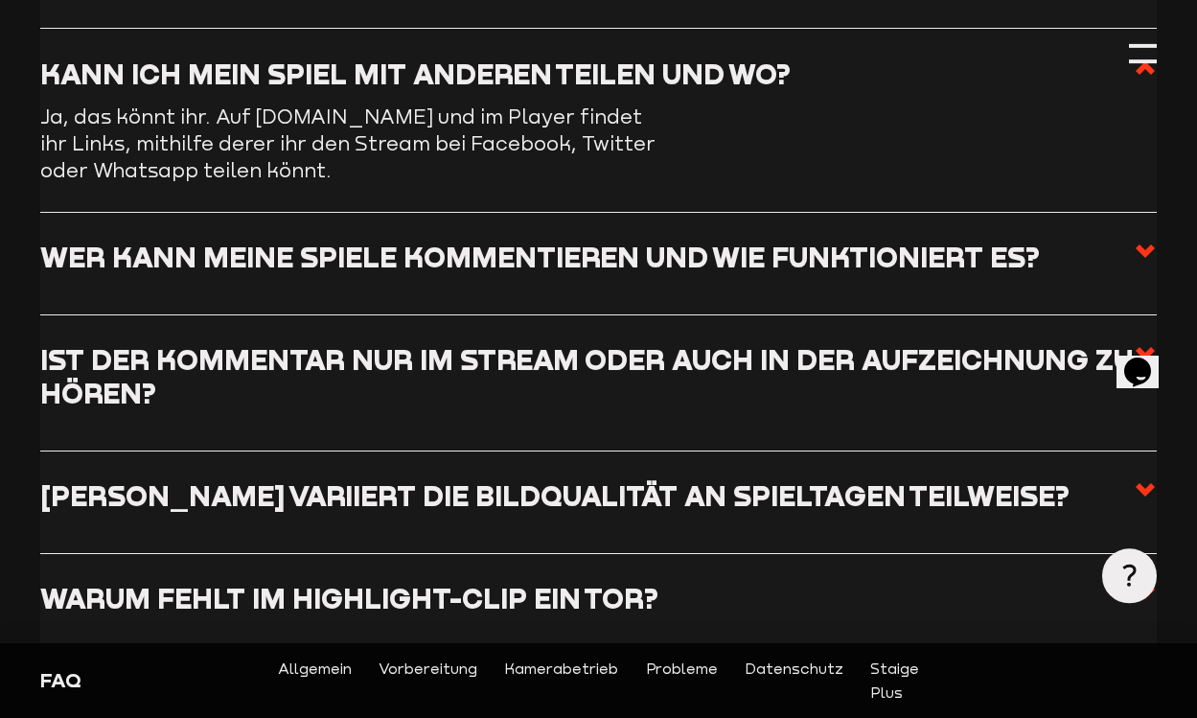
scroll to position [2846, 0]
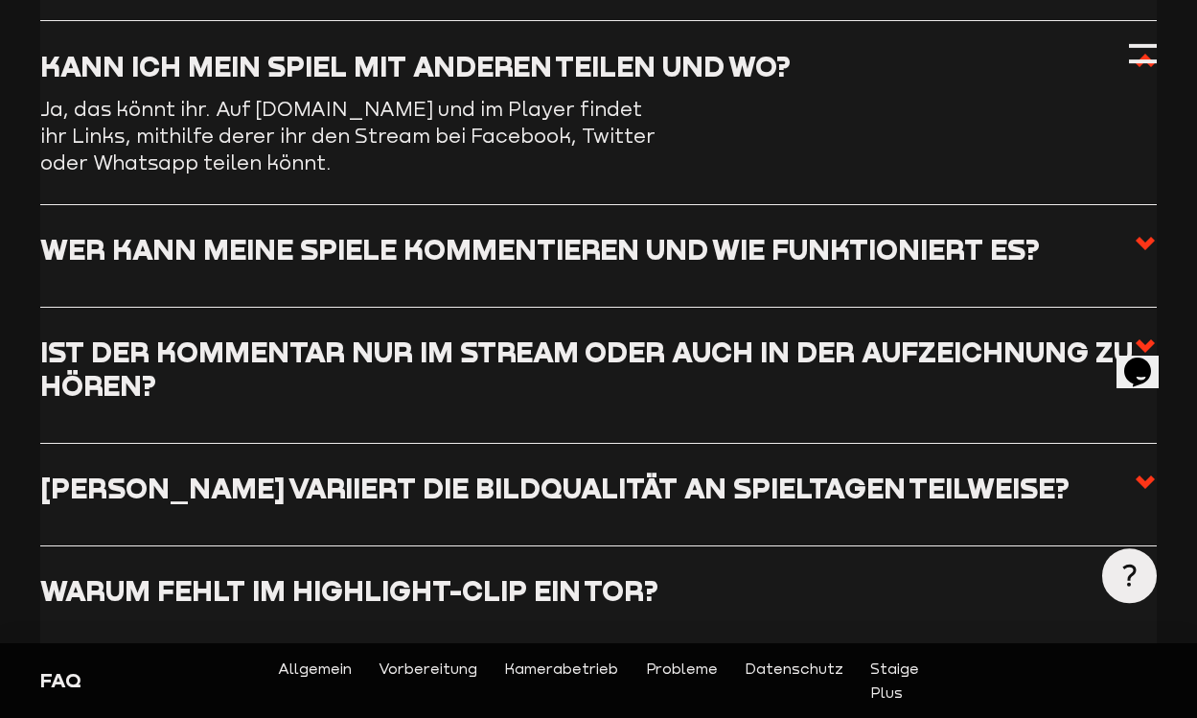
click at [1149, 238] on use at bounding box center [1145, 243] width 19 height 13
click at [0, 0] on input "Wer kann meine Spiele kommentieren und wie funktioniert es?" at bounding box center [0, 0] width 0 height 0
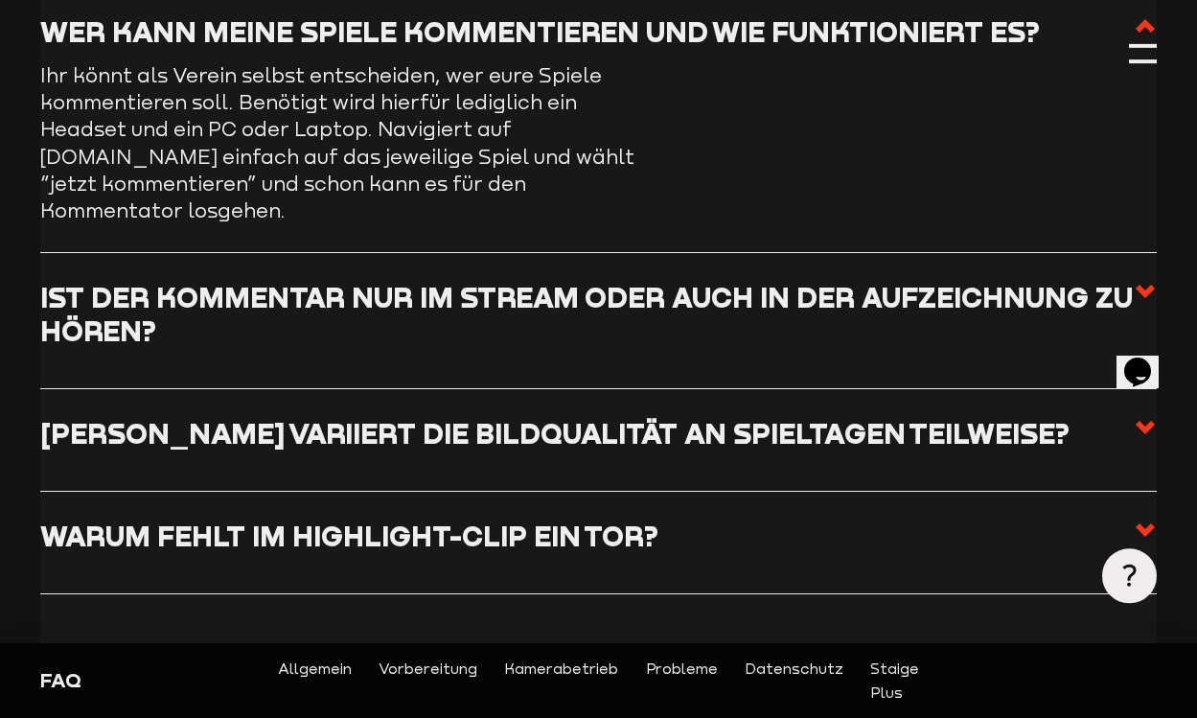
scroll to position [2986, 0]
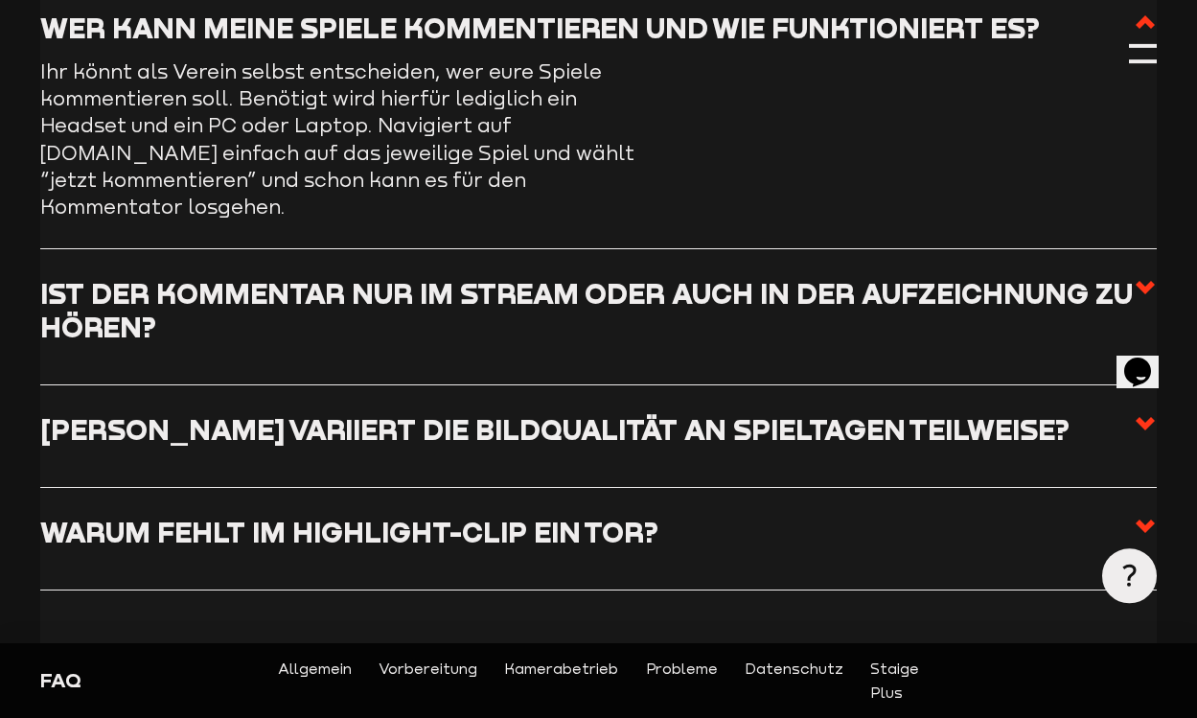
click at [1143, 281] on use at bounding box center [1145, 287] width 19 height 13
click at [0, 0] on input "Ist der Kommentar nur im Stream oder auch in der Aufzeichnung zu hören?" at bounding box center [0, 0] width 0 height 0
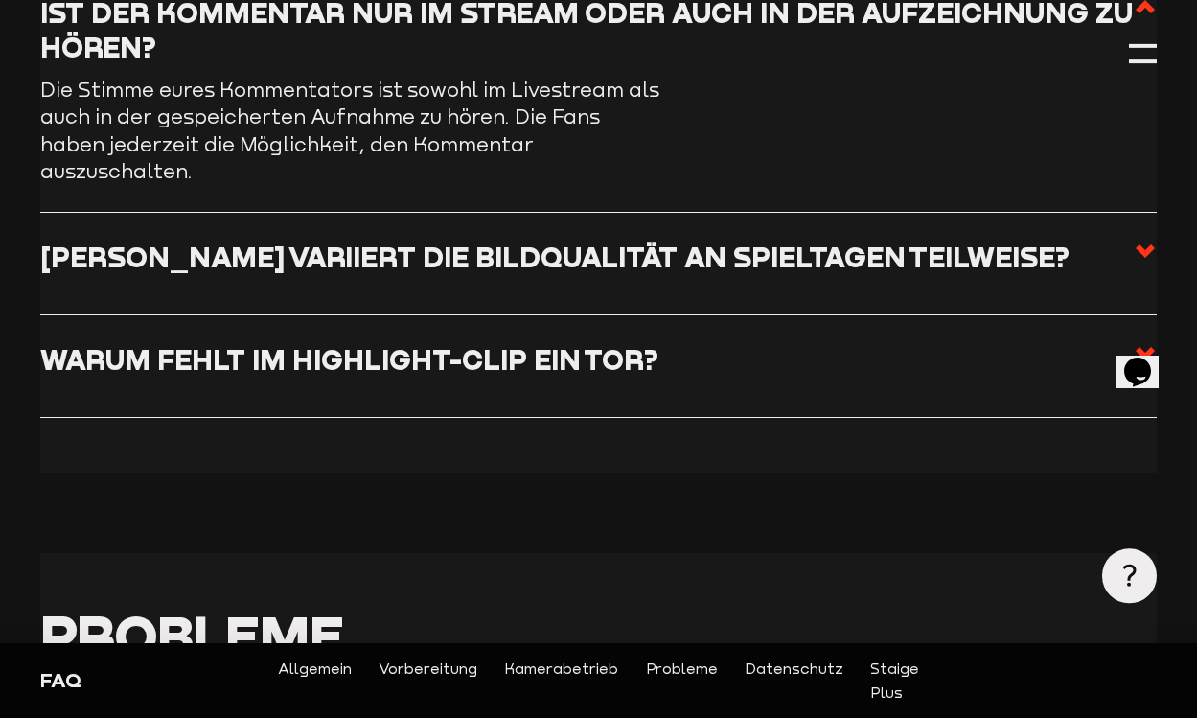
scroll to position [3128, 0]
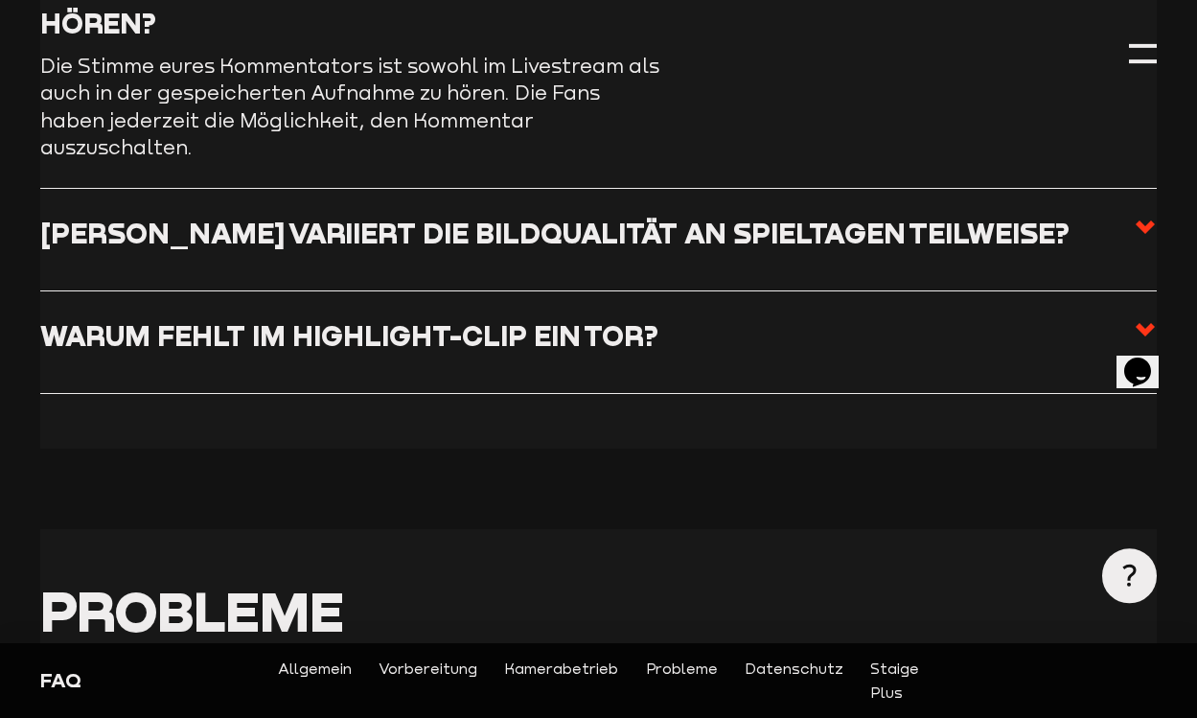
click at [1142, 216] on icon at bounding box center [1145, 227] width 23 height 23
click at [0, 0] on input "[PERSON_NAME] variiert die Bildqualität an Spieltagen teilweise?" at bounding box center [0, 0] width 0 height 0
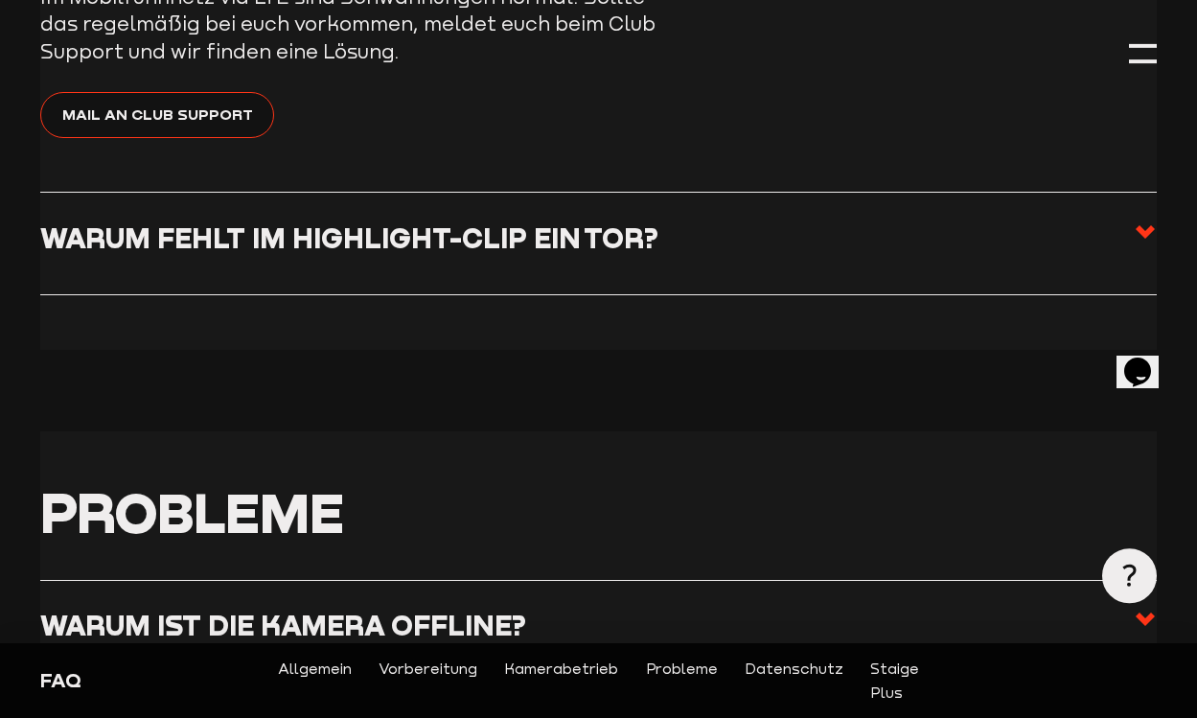
scroll to position [3330, 0]
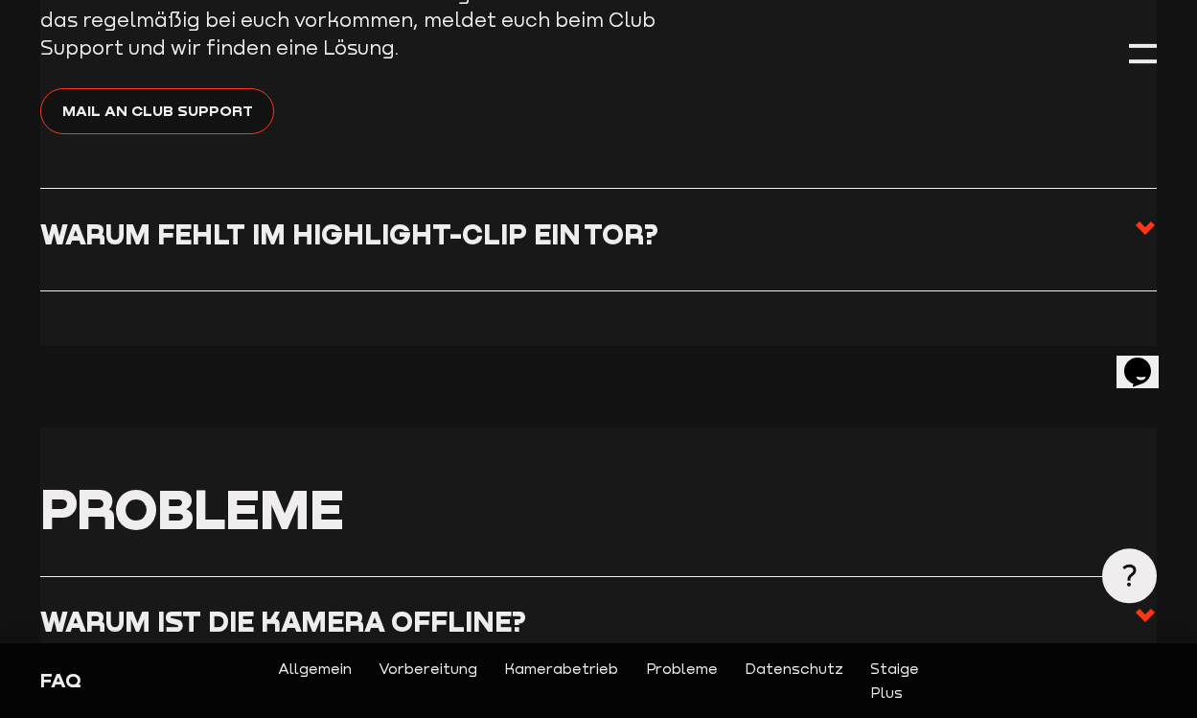
click at [1150, 225] on use at bounding box center [1145, 227] width 19 height 13
click at [0, 0] on input "Warum fehlt im Highlight-Clip ein Tor?" at bounding box center [0, 0] width 0 height 0
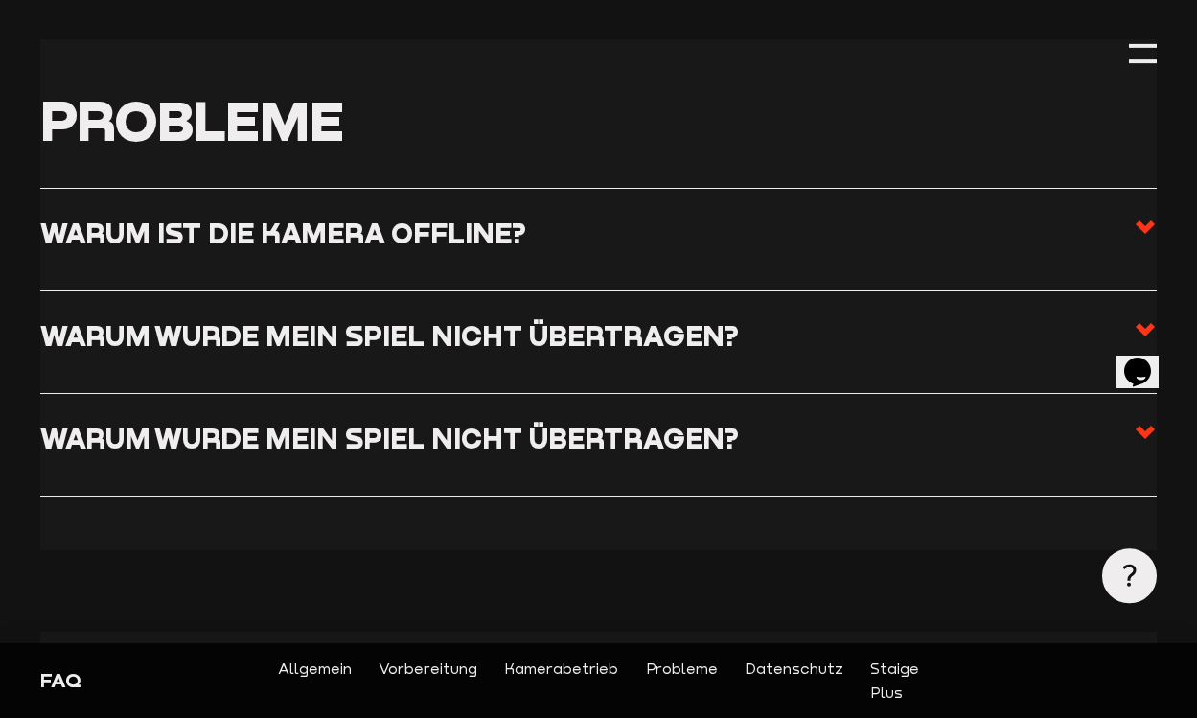
scroll to position [3776, 0]
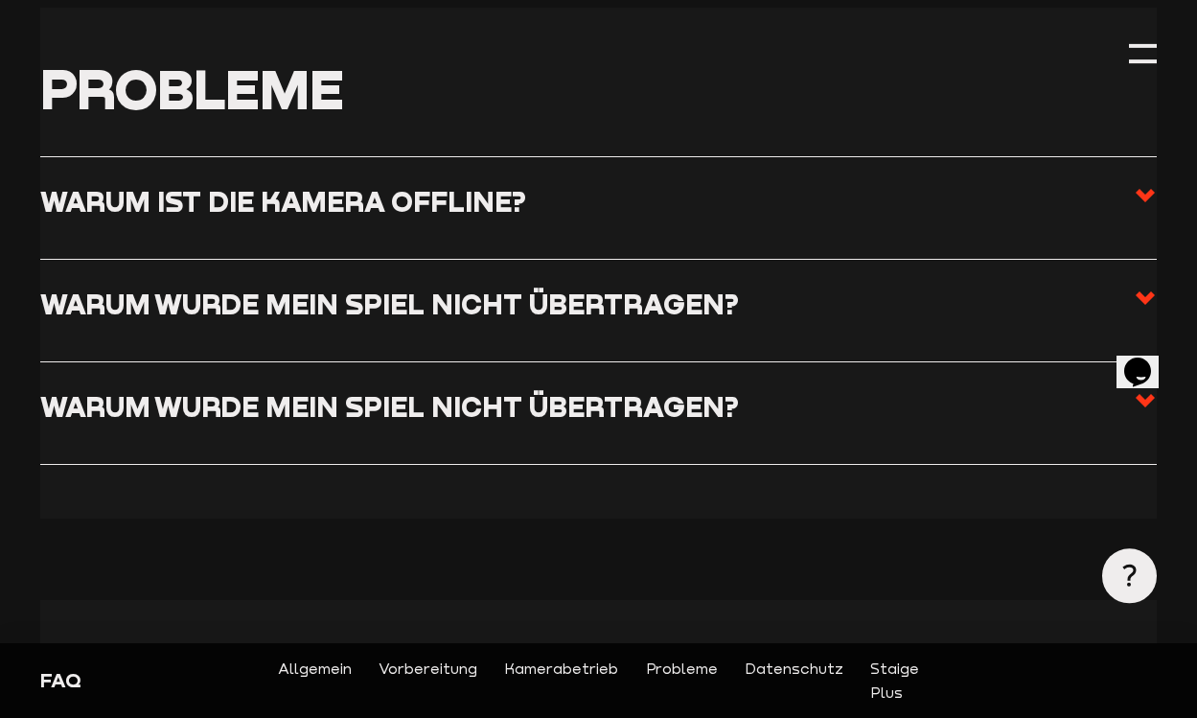
click at [1147, 184] on icon at bounding box center [1145, 195] width 23 height 23
click at [0, 0] on input "Warum ist die Kamera offline?" at bounding box center [0, 0] width 0 height 0
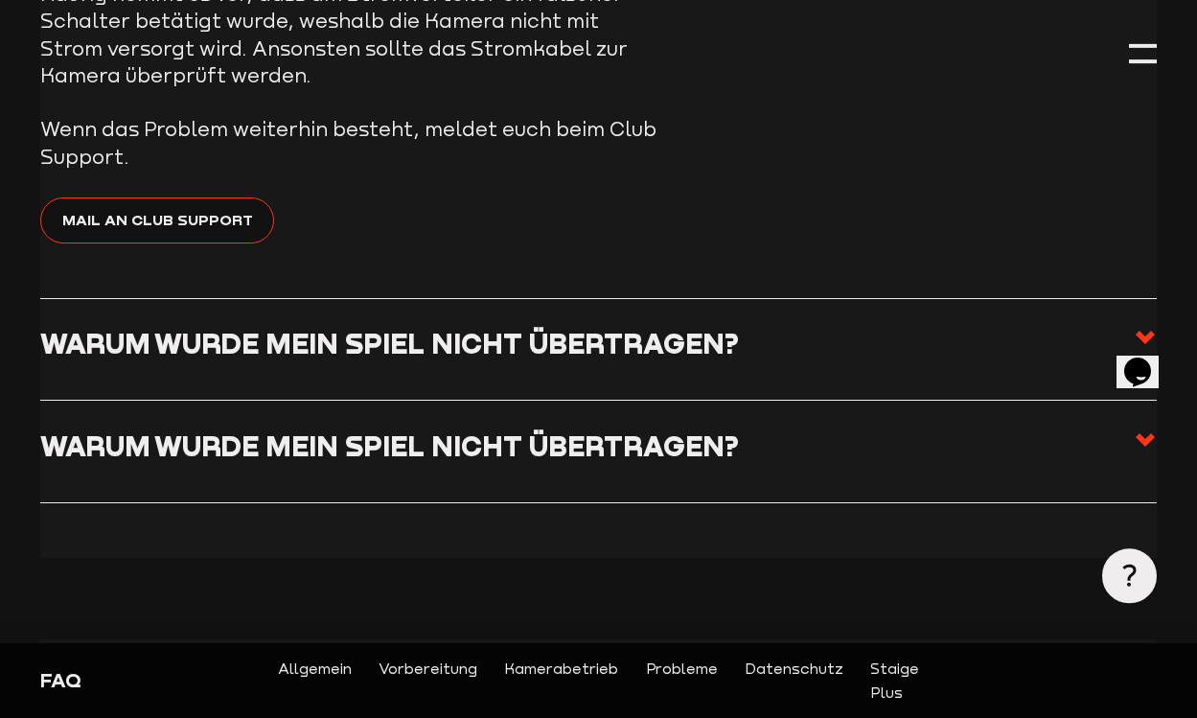
scroll to position [3918, 0]
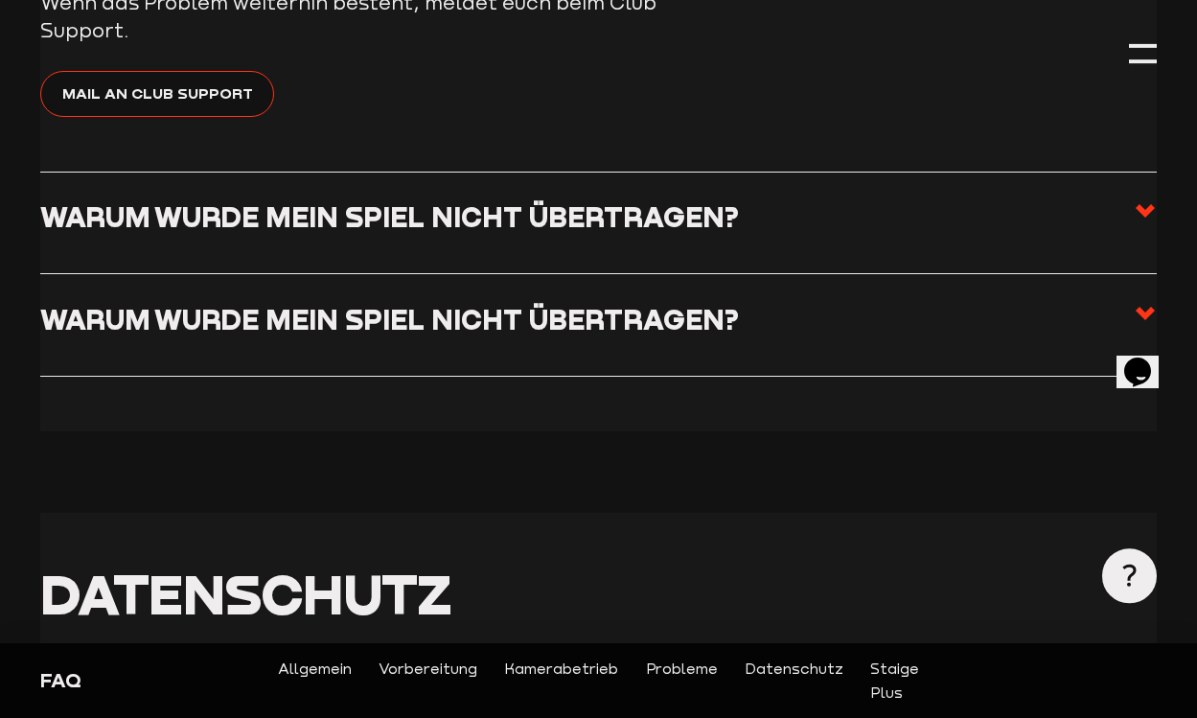
click at [1143, 206] on use at bounding box center [1145, 210] width 19 height 13
click at [0, 0] on input "Warum wurde mein Spiel nicht übertragen?" at bounding box center [0, 0] width 0 height 0
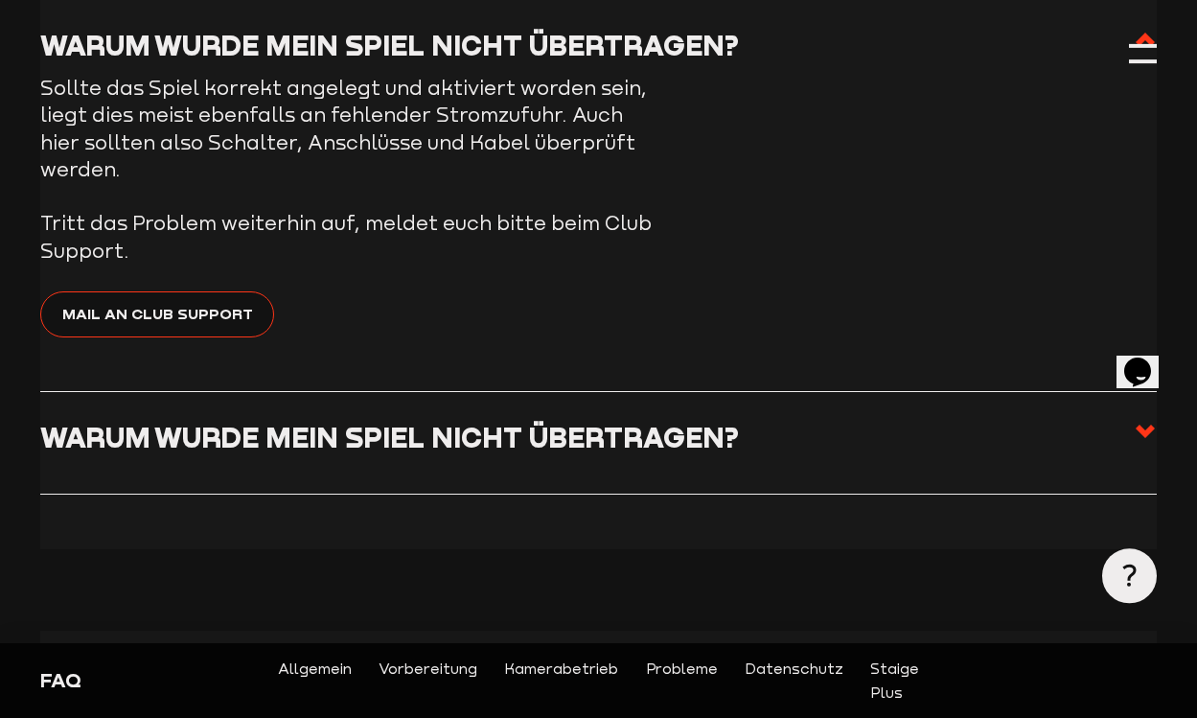
scroll to position [3948, 0]
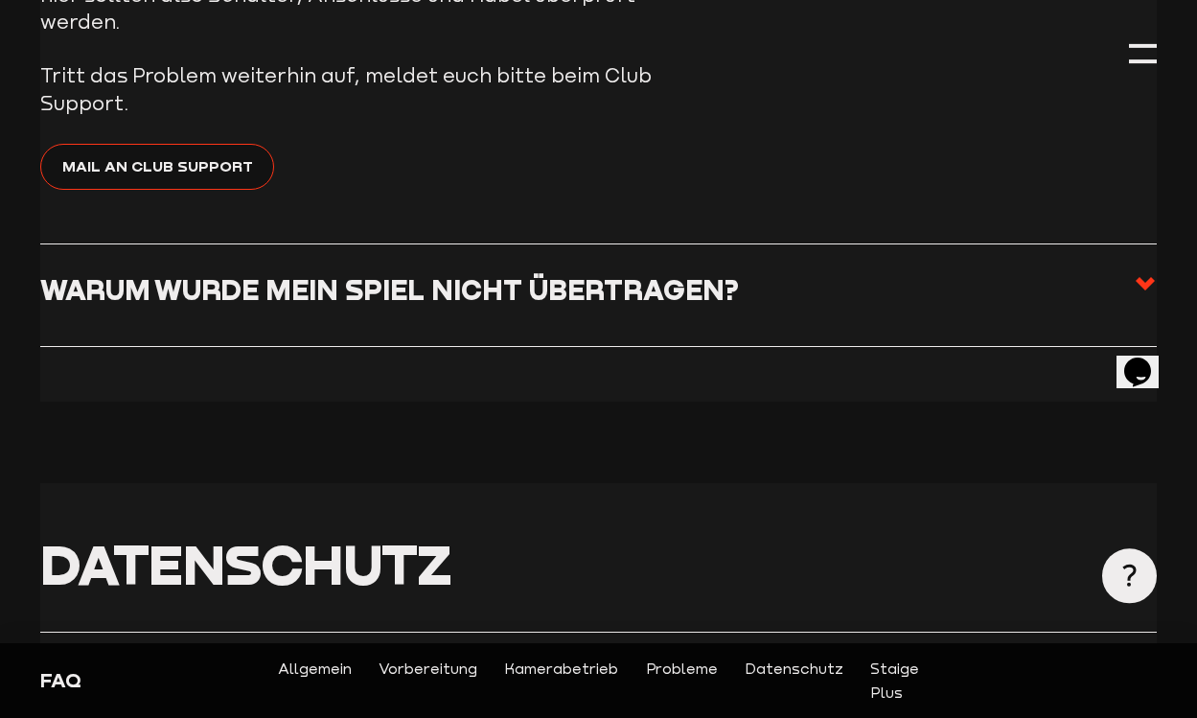
click at [1143, 272] on icon at bounding box center [1145, 283] width 23 height 23
click at [0, 0] on input "Warum wurde mein Spiel nicht übertragen?" at bounding box center [0, 0] width 0 height 0
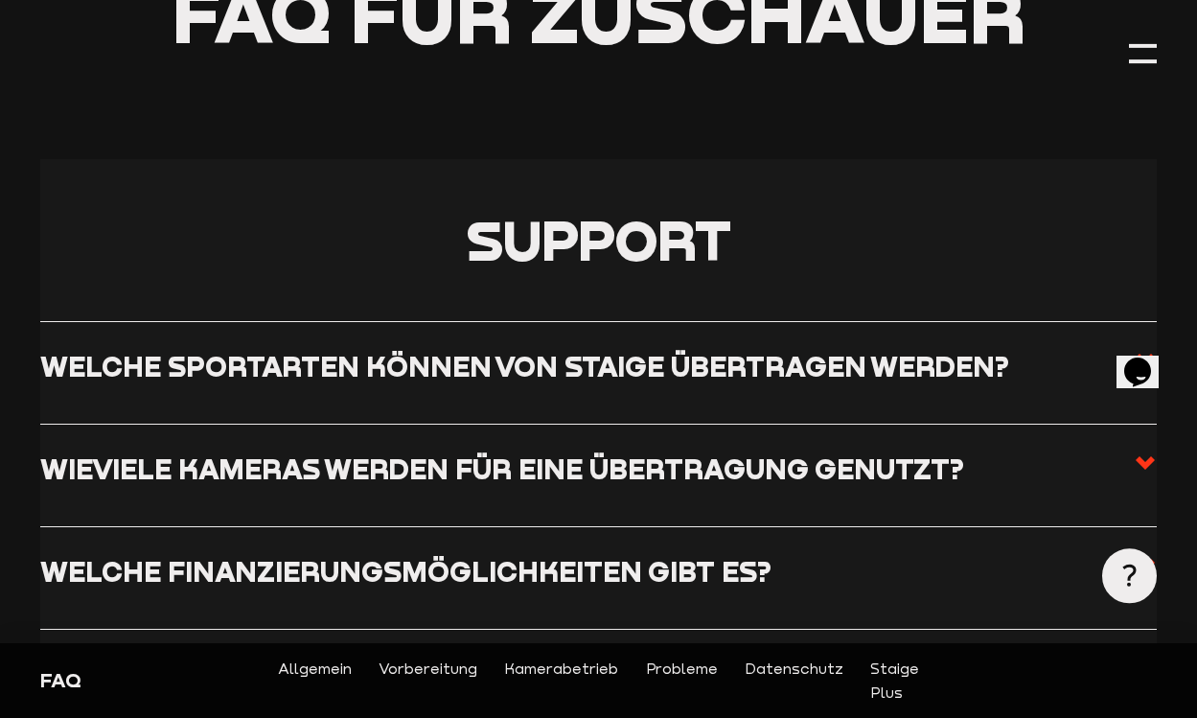
scroll to position [0, 0]
